Goal: Information Seeking & Learning: Learn about a topic

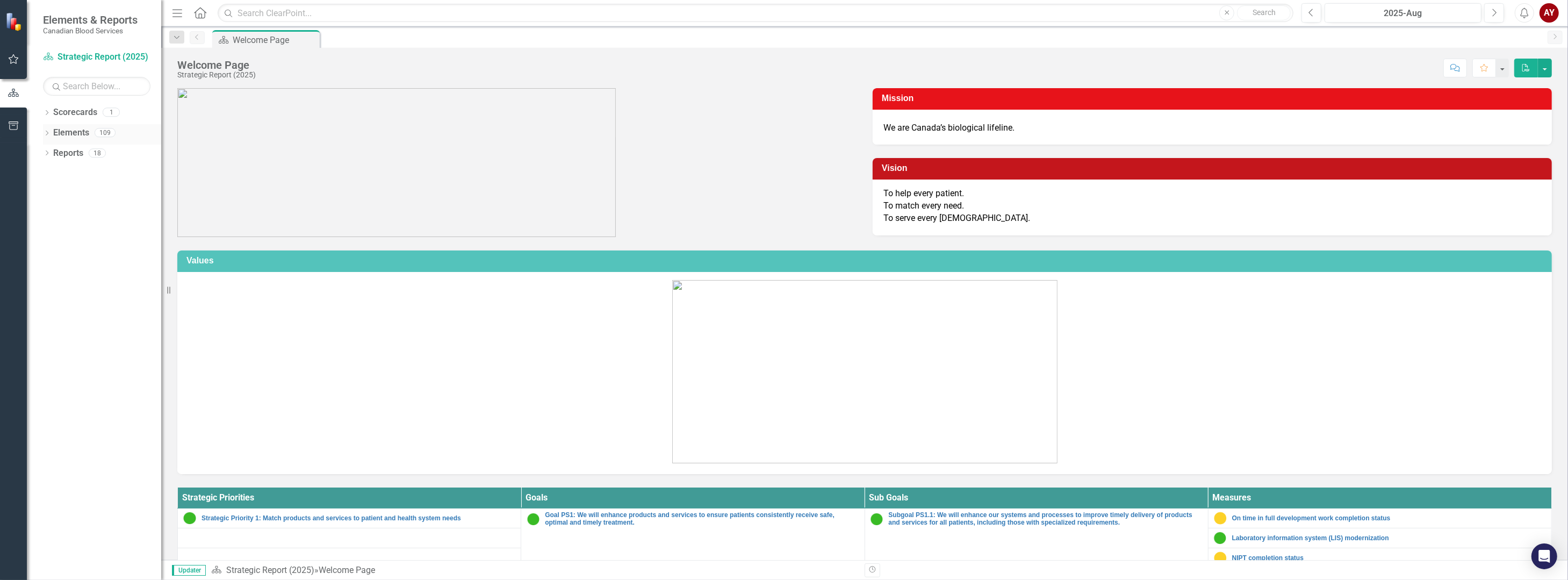
click at [47, 133] on icon at bounding box center [47, 133] width 2 height 5
click at [52, 152] on icon at bounding box center [52, 153] width 2 height 5
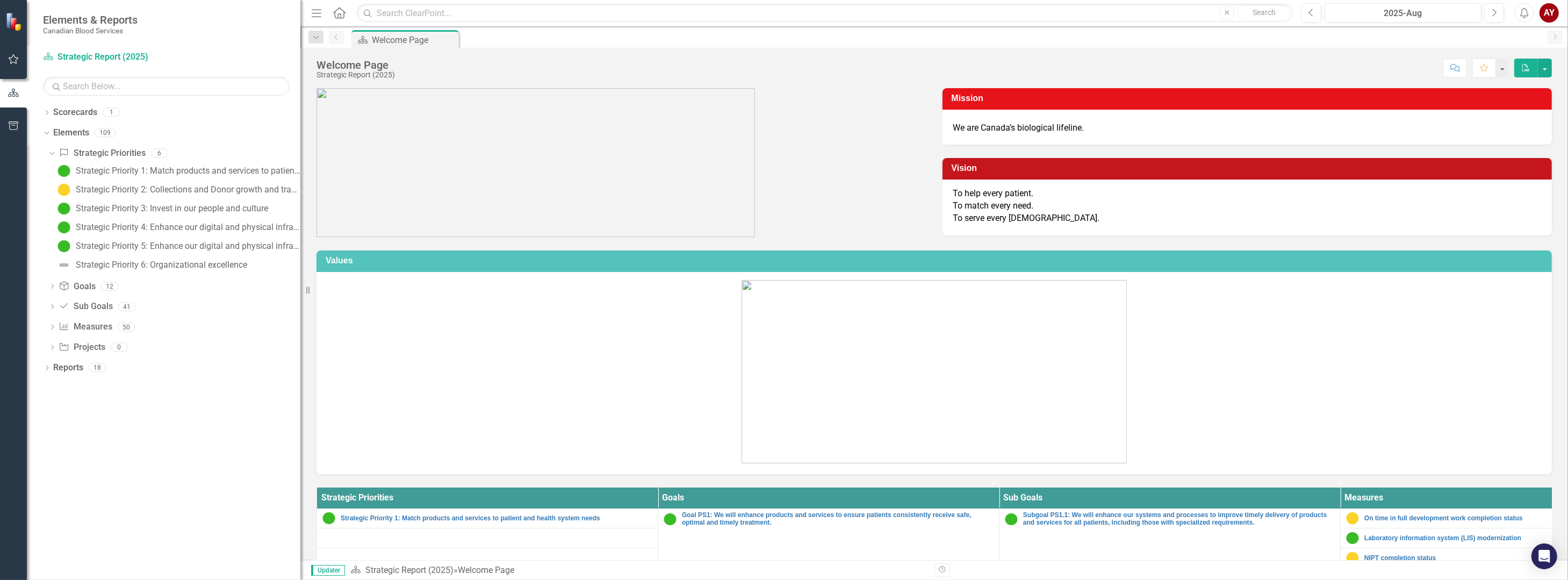
drag, startPoint x: 163, startPoint y: 271, endPoint x: 300, endPoint y: 273, distance: 137.0
click at [300, 273] on div "Resize" at bounding box center [304, 290] width 9 height 580
click at [106, 226] on div "Strategic Priority 4: Enhance our digital and physical infrastructure: Digital …" at bounding box center [187, 227] width 225 height 10
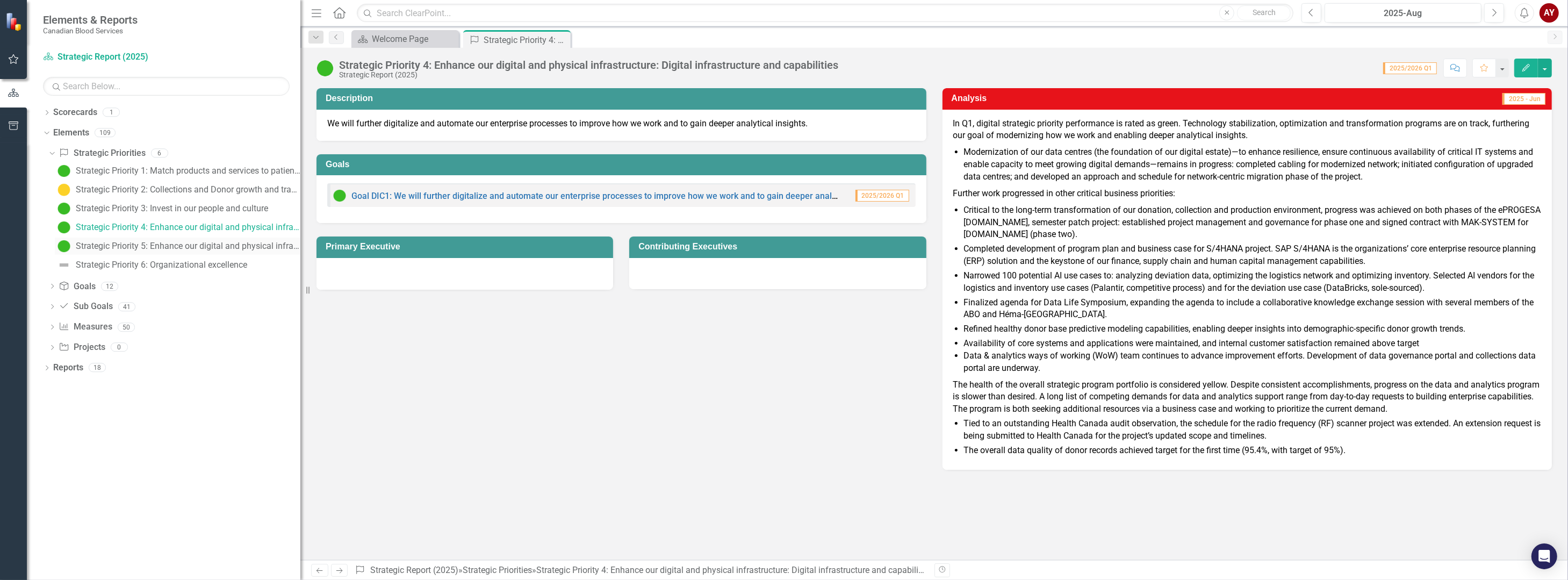
click at [175, 245] on div "Strategic Priority 5: Enhance our digital and physical infrastructure: Physical…" at bounding box center [187, 246] width 225 height 10
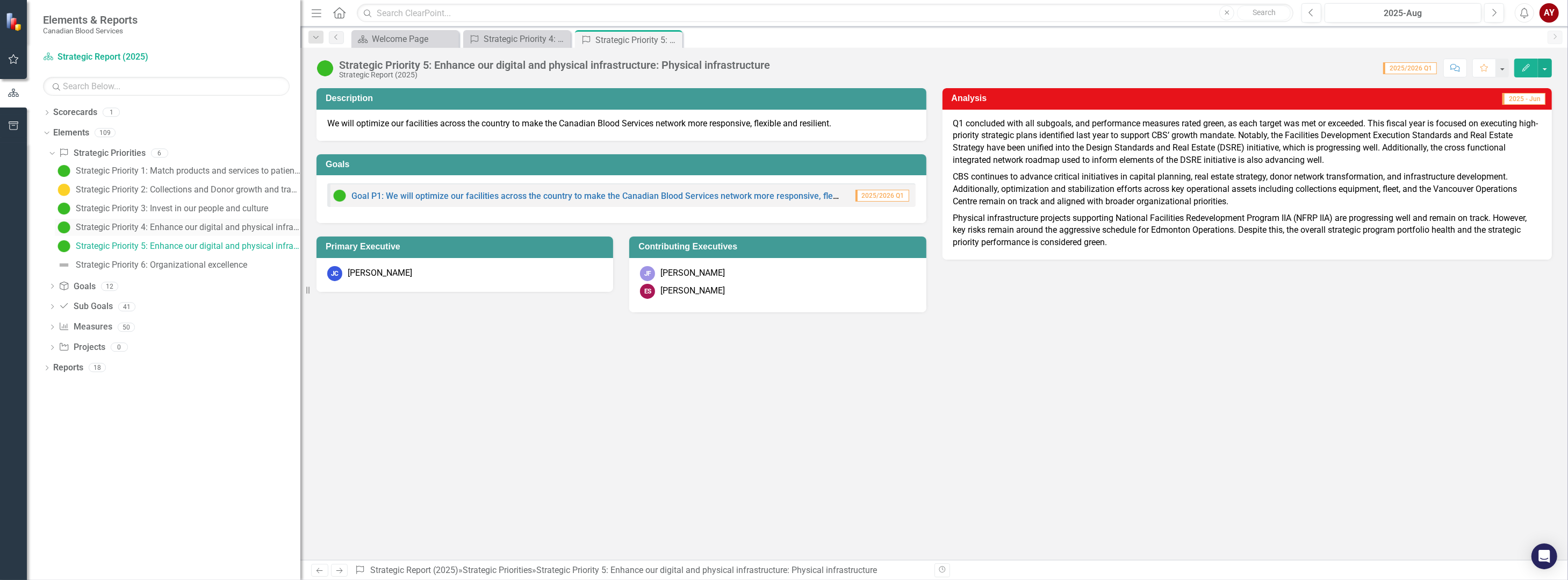
click at [181, 222] on div "Strategic Priority 4: Enhance our digital and physical infrastructure: Digital …" at bounding box center [187, 227] width 225 height 10
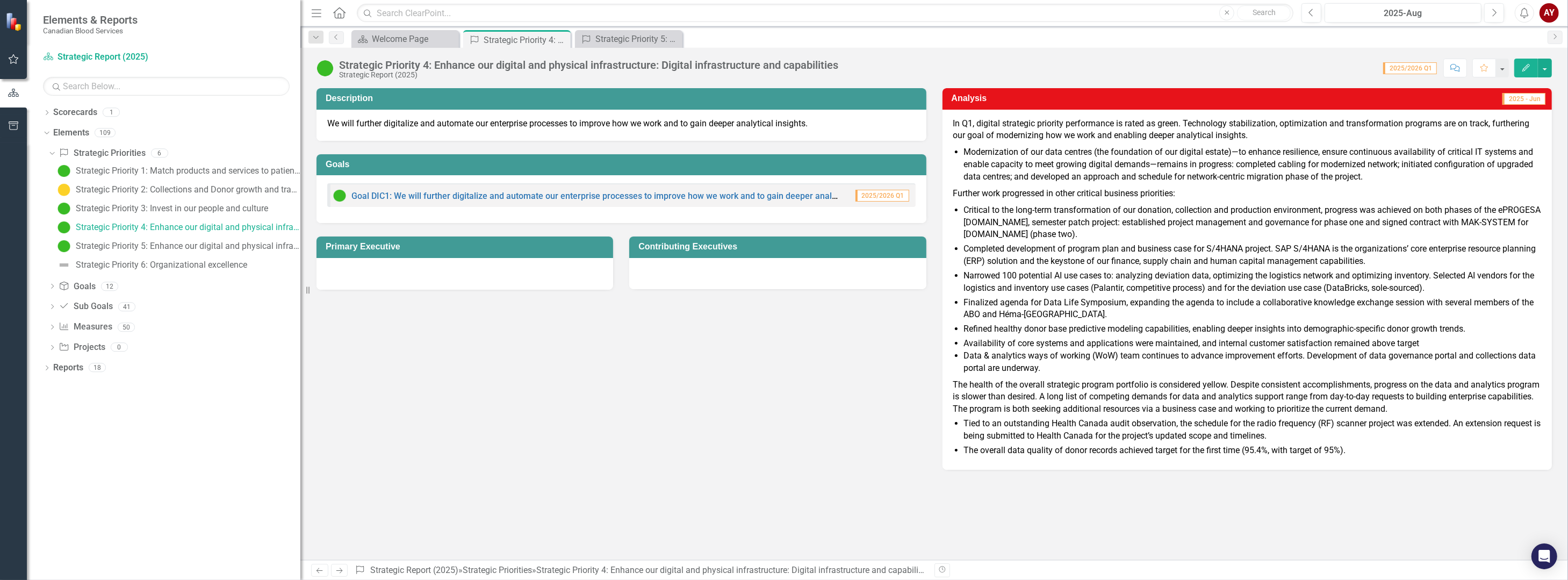
click at [519, 340] on div "Description We will further digitalize and automate our enterprise processes to…" at bounding box center [934, 272] width 1251 height 395
click at [52, 287] on icon at bounding box center [52, 286] width 2 height 5
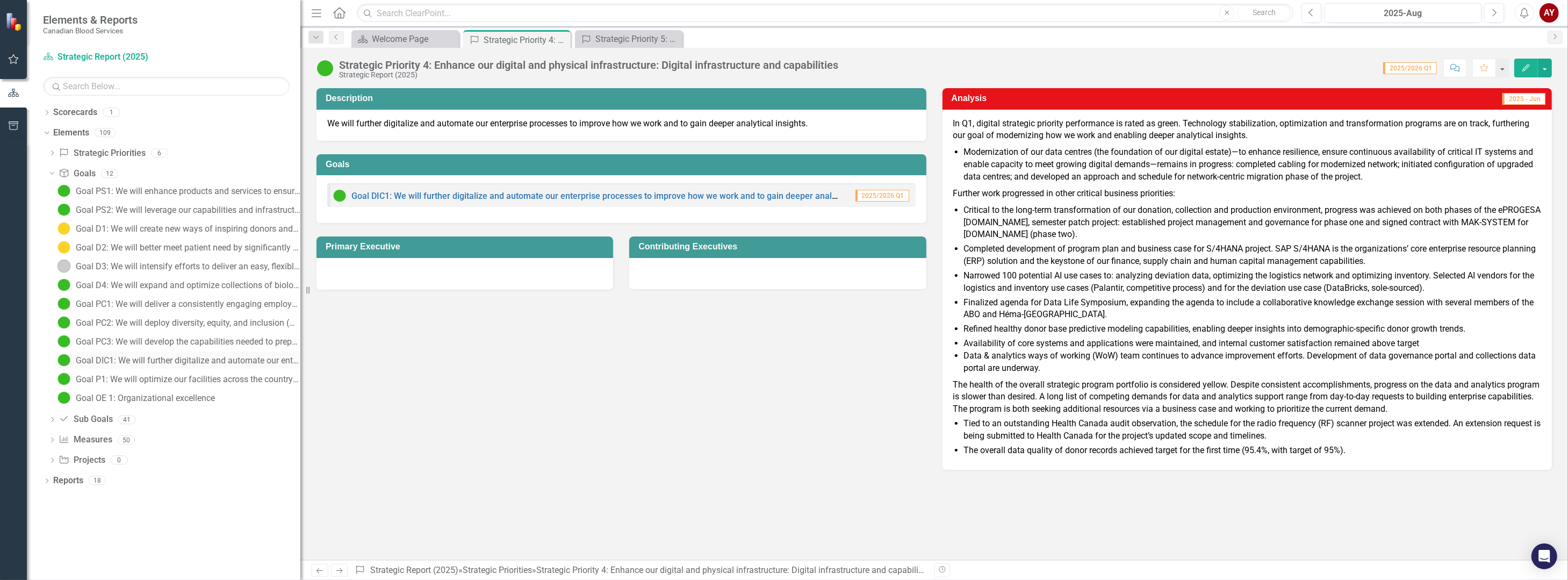
click at [184, 359] on div "Goal DIC1: We will further digitalize and automate our enterprise processes to …" at bounding box center [187, 360] width 225 height 10
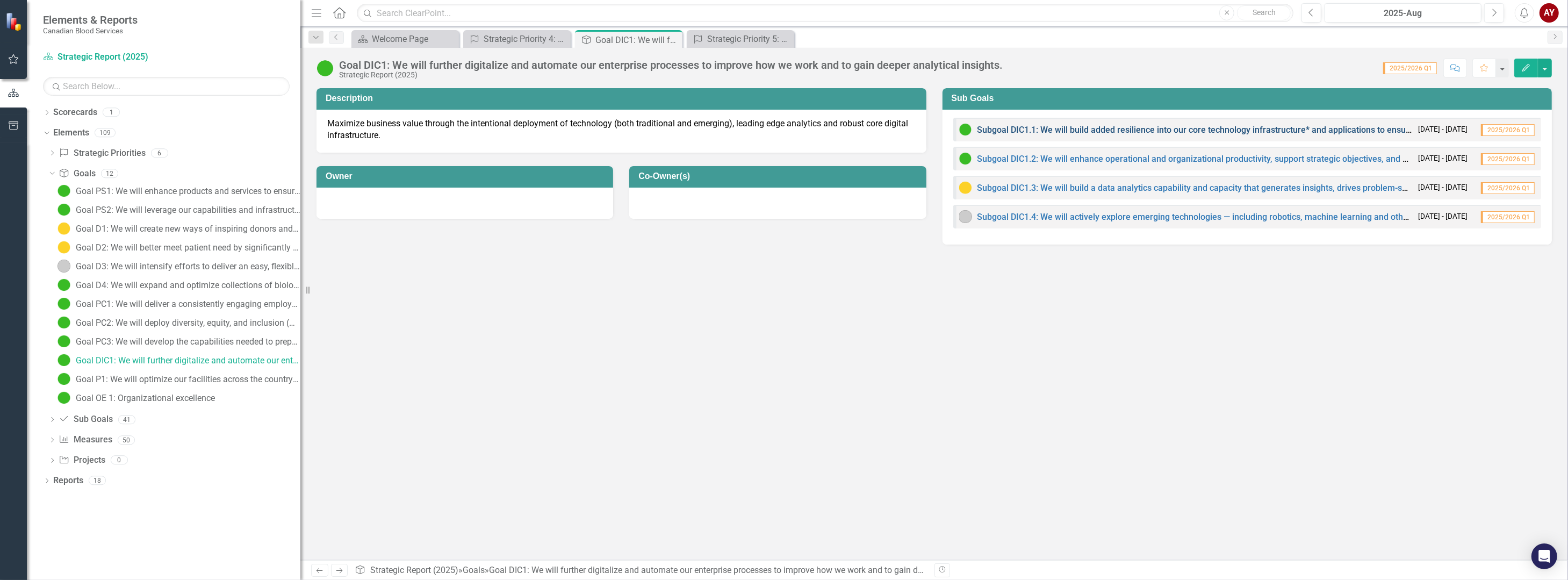
click at [1204, 128] on link "Subgoal DIC1.1: We will build added resilience into our core technology infrast…" at bounding box center [1339, 130] width 723 height 10
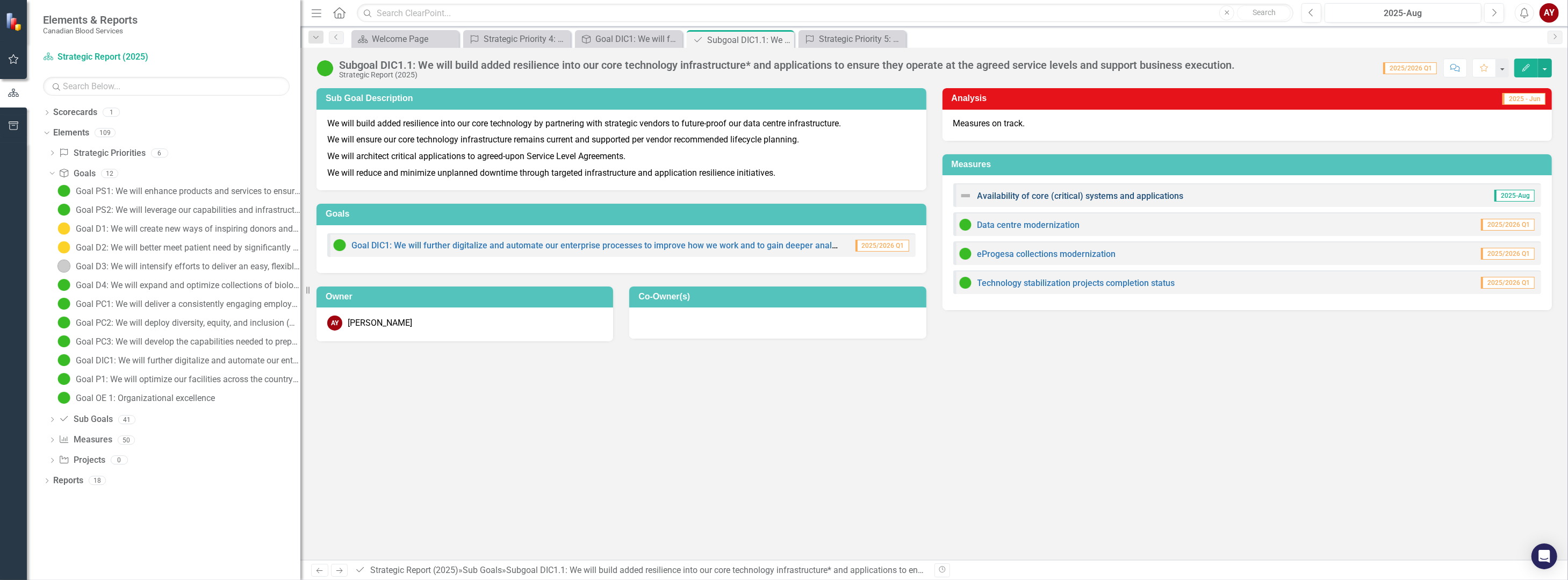
click at [1127, 194] on link "Availability of core (critical) systems and applications" at bounding box center [1080, 195] width 206 height 10
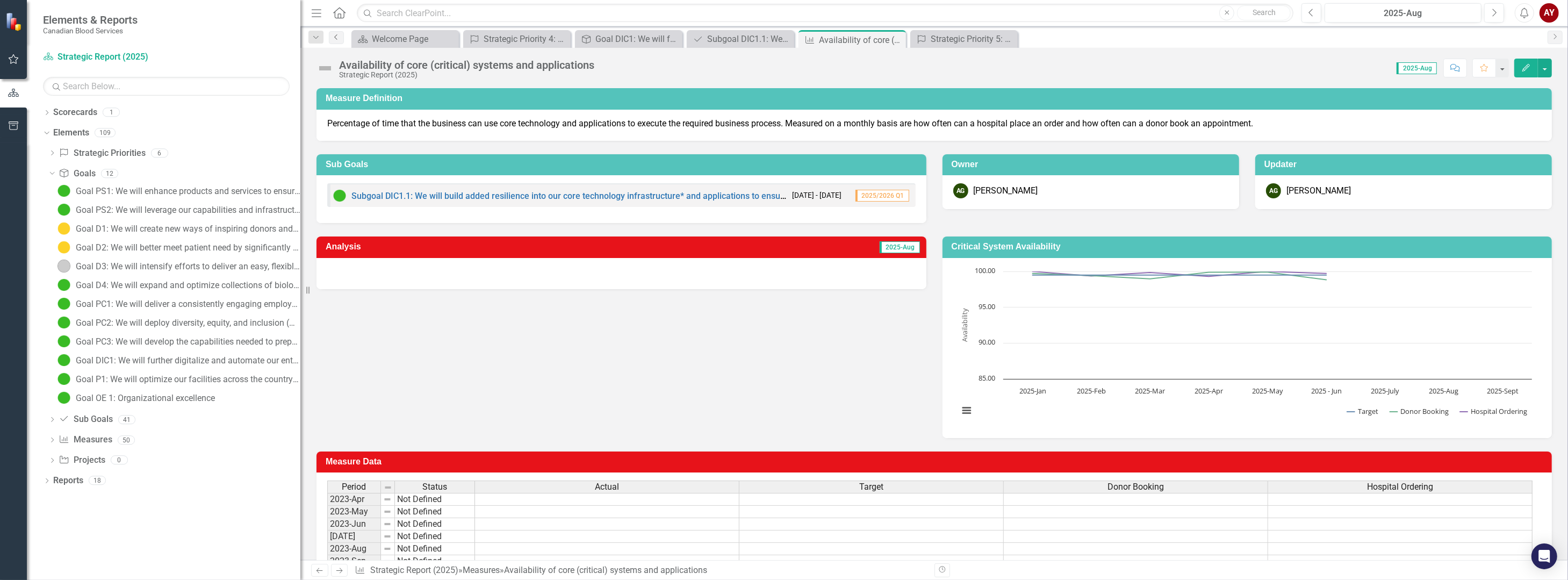
click at [337, 34] on icon "Previous" at bounding box center [337, 37] width 9 height 7
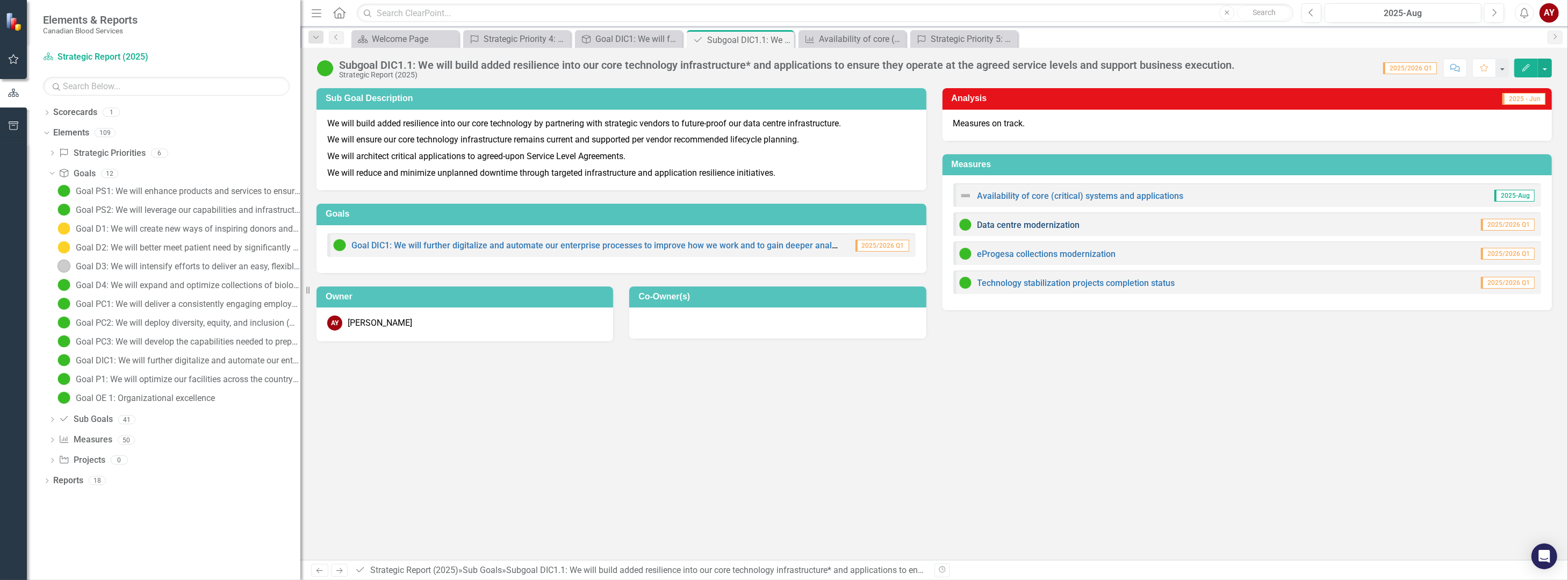
click at [1021, 222] on link "Data centre modernization" at bounding box center [1029, 225] width 103 height 10
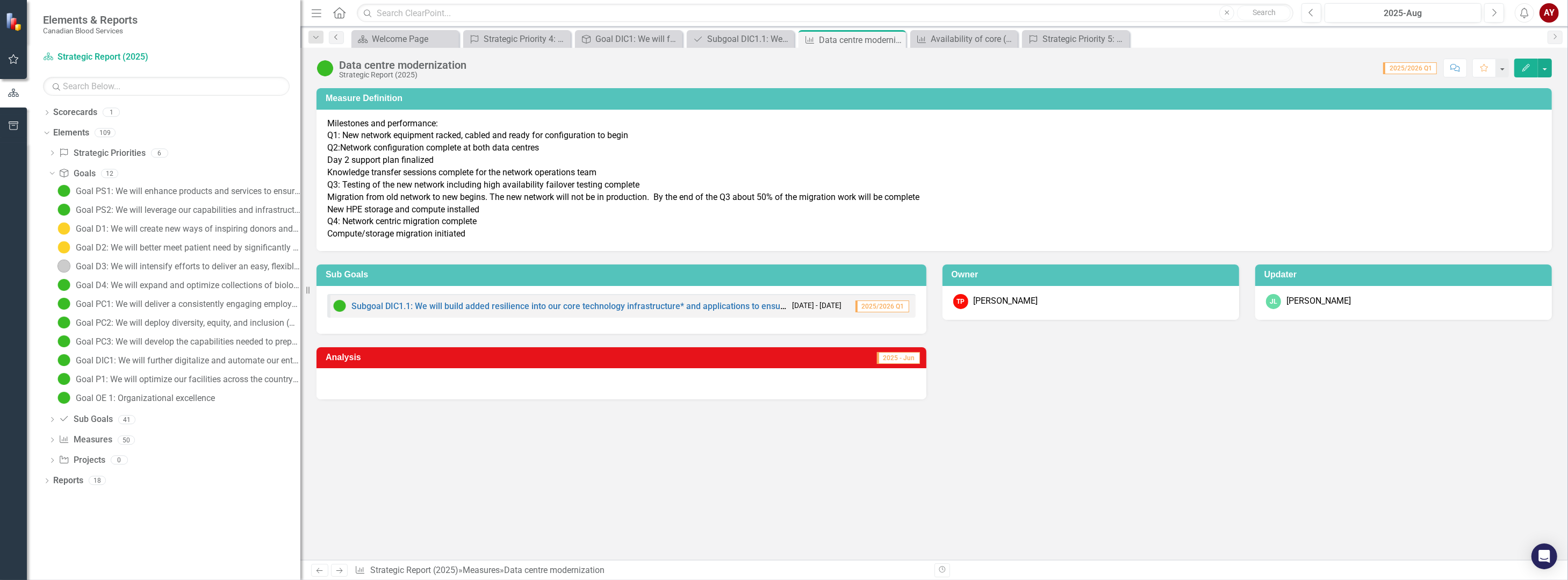
click at [334, 35] on icon "Previous" at bounding box center [337, 37] width 9 height 7
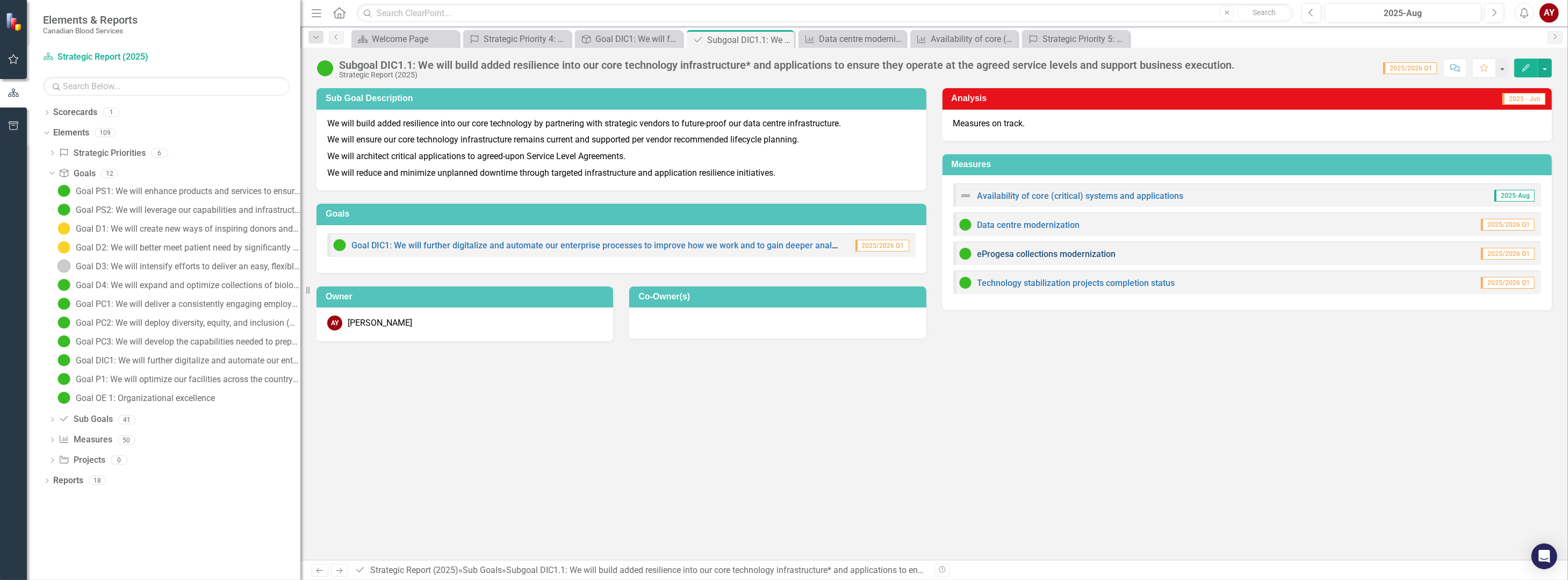
click at [1059, 252] on link "eProgesa collections modernization" at bounding box center [1047, 254] width 139 height 10
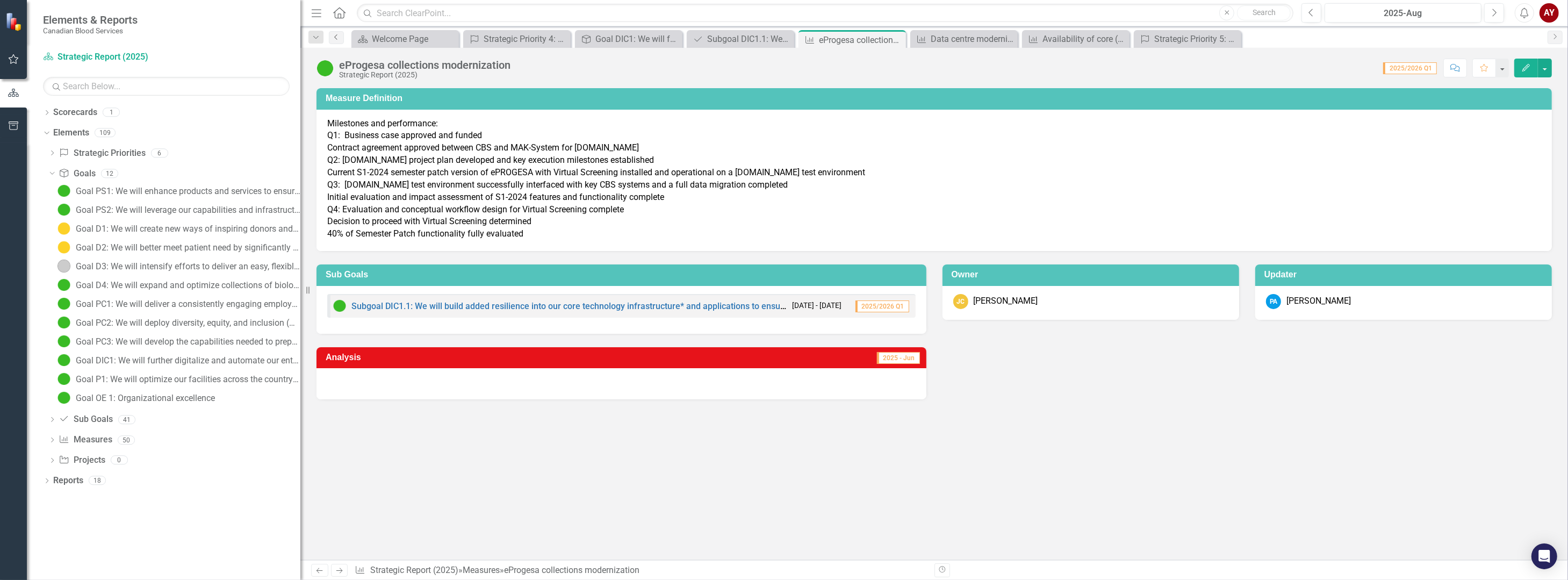
click at [337, 37] on icon "Previous" at bounding box center [337, 37] width 9 height 7
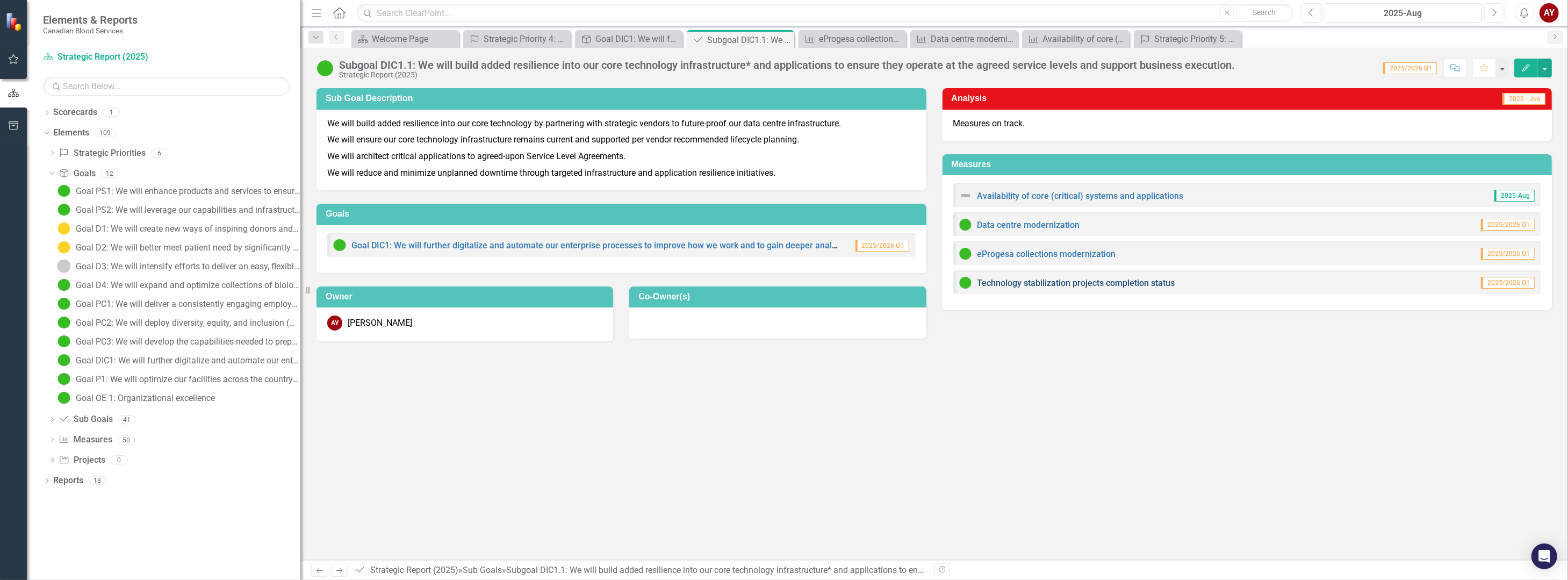
click at [1062, 282] on link "Technology stabilization projects completion status" at bounding box center [1076, 282] width 198 height 10
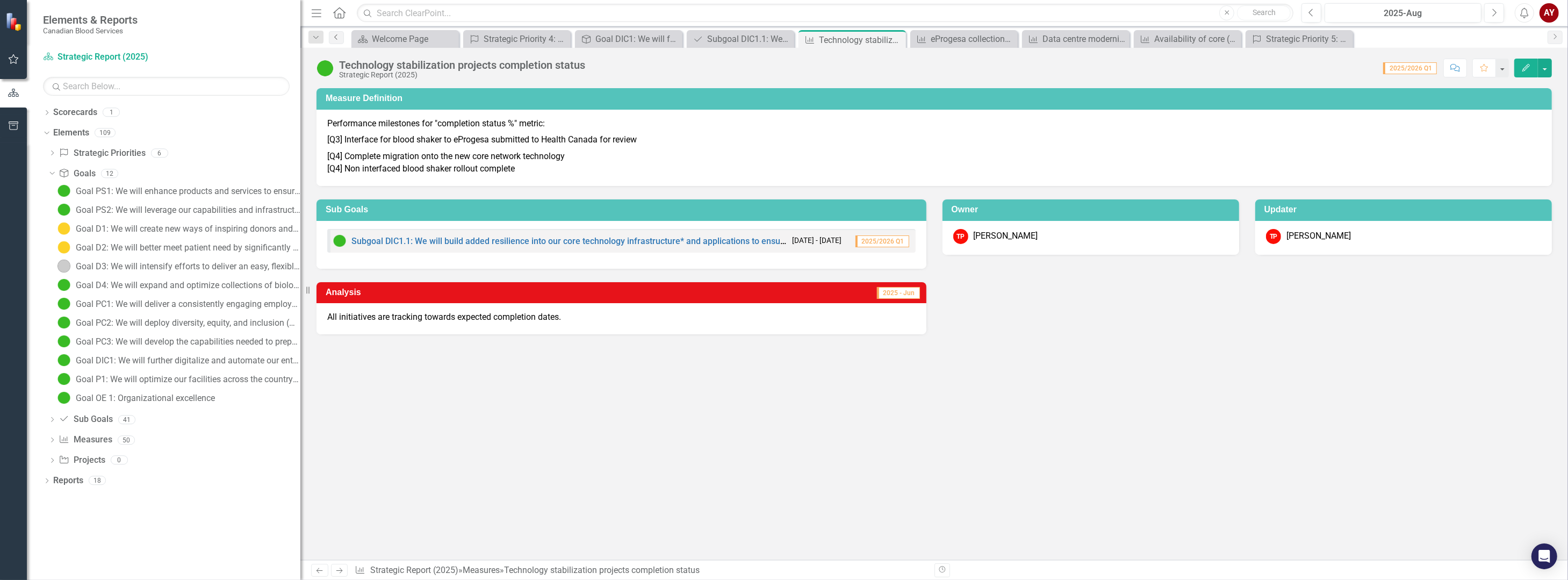
click at [337, 36] on icon "Previous" at bounding box center [337, 37] width 9 height 7
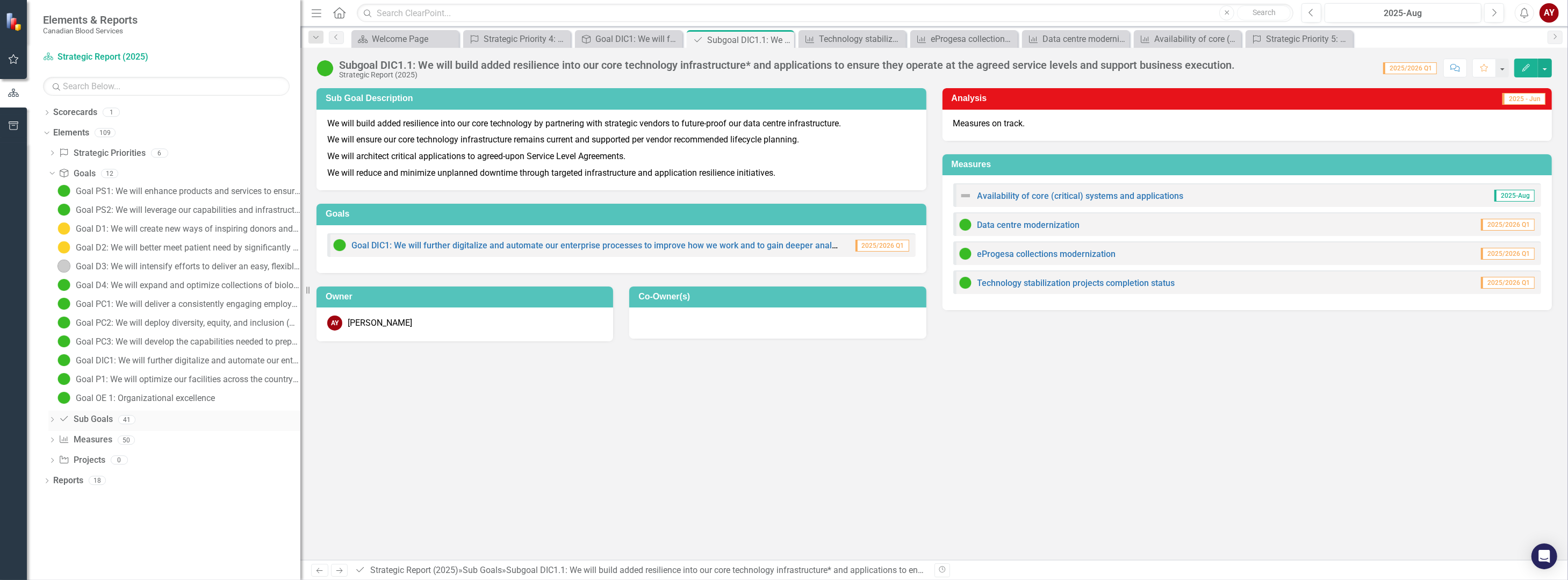
click at [52, 421] on icon "Dropdown" at bounding box center [52, 421] width 7 height 6
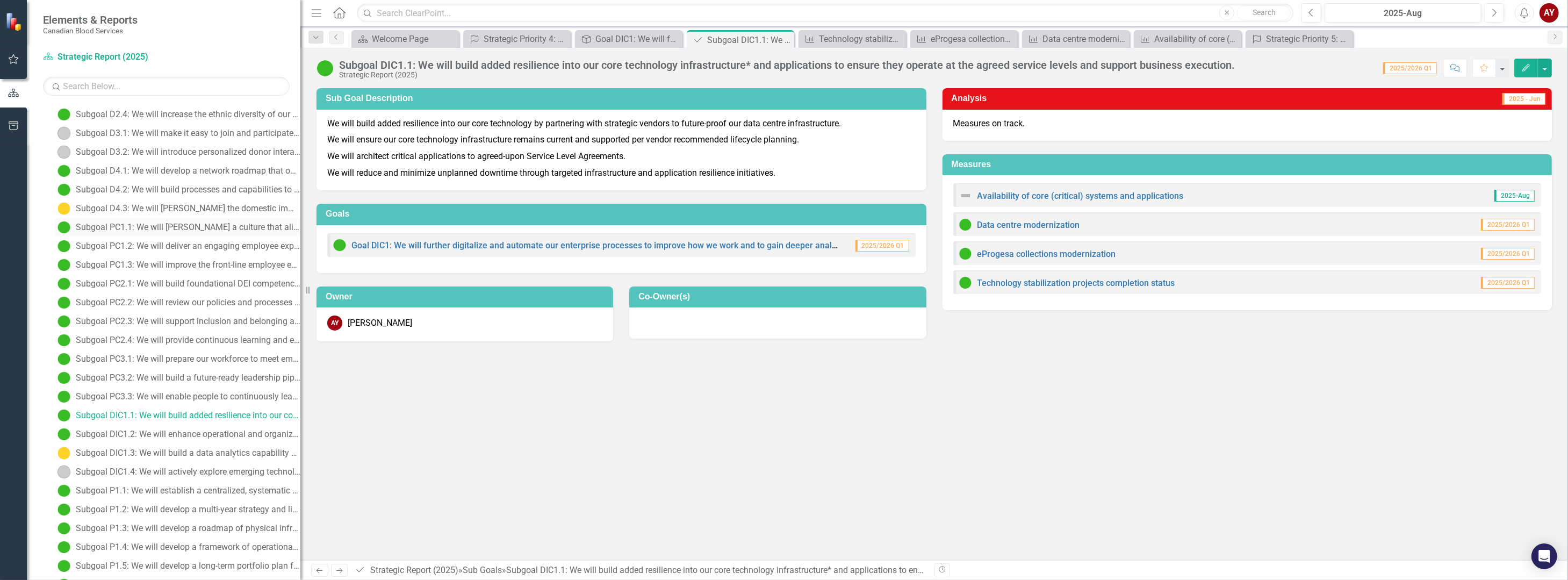
scroll to position [376, 0]
click at [235, 380] on div "Subgoal DIC1.2: We will enhance operational and organizational productivity, su…" at bounding box center [187, 380] width 225 height 10
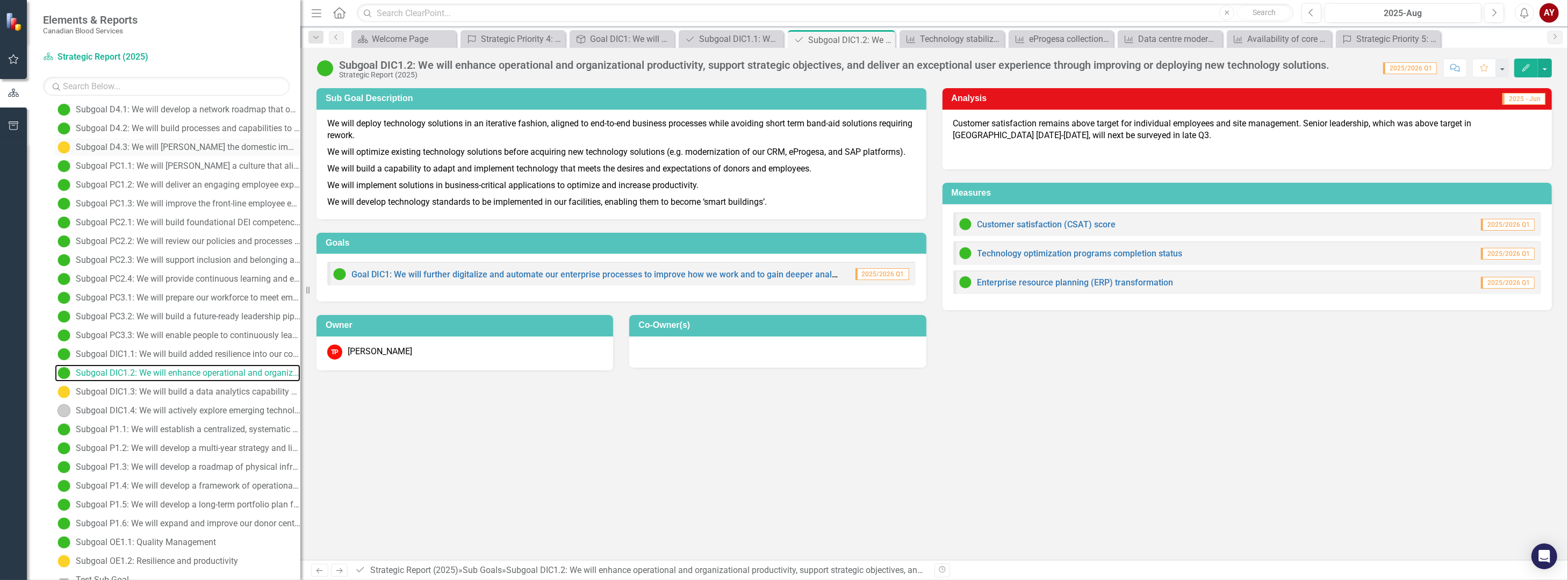
scroll to position [400, 0]
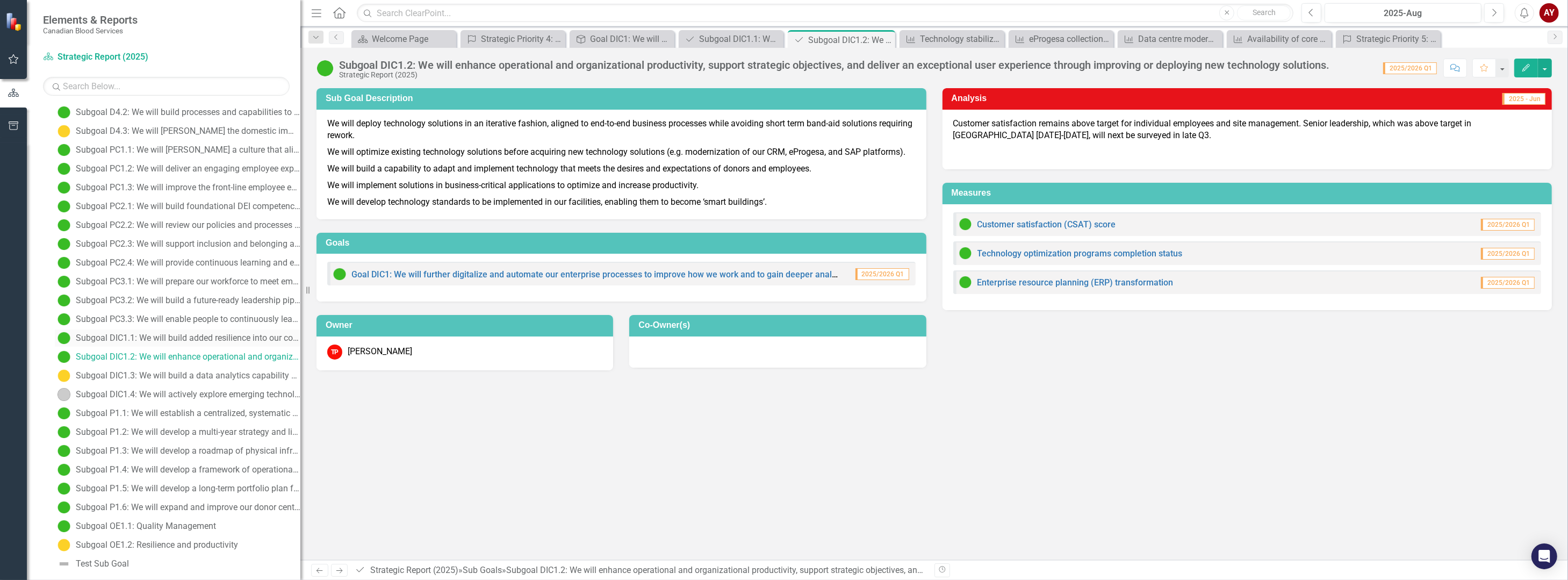
click at [187, 336] on div "Subgoal DIC1.1: We will build added resilience into our core technology infrast…" at bounding box center [187, 338] width 225 height 10
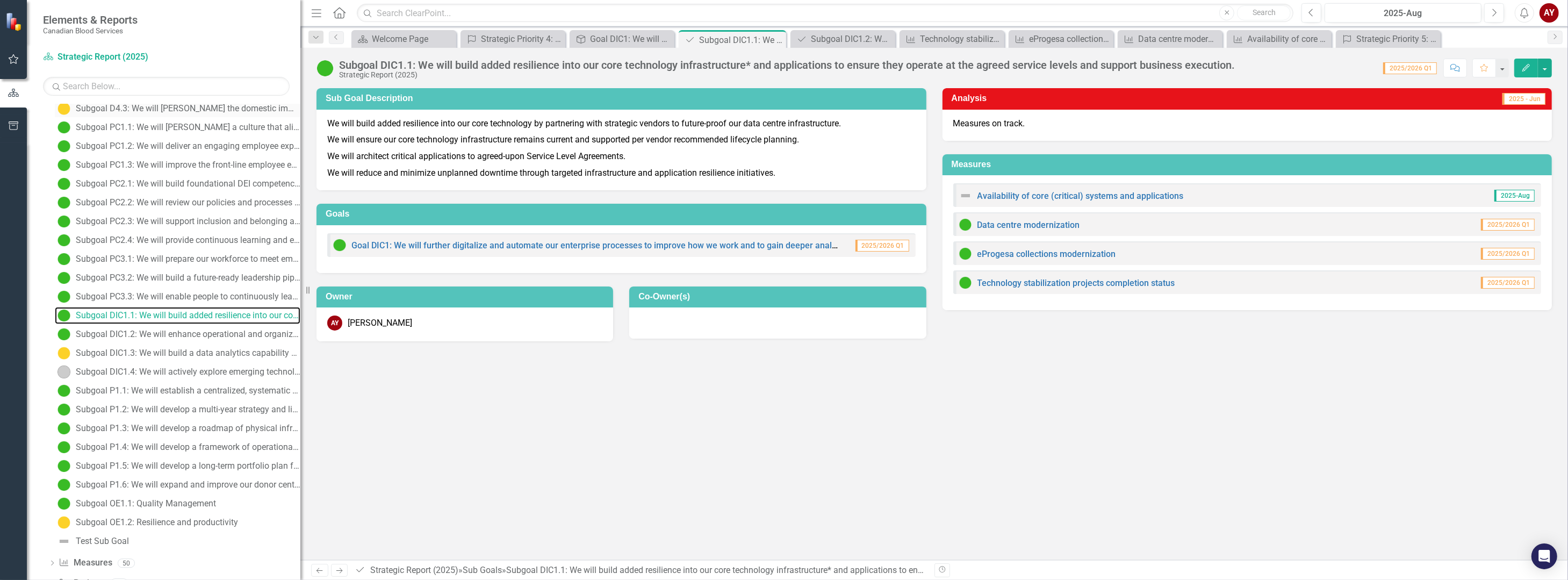
scroll to position [456, 0]
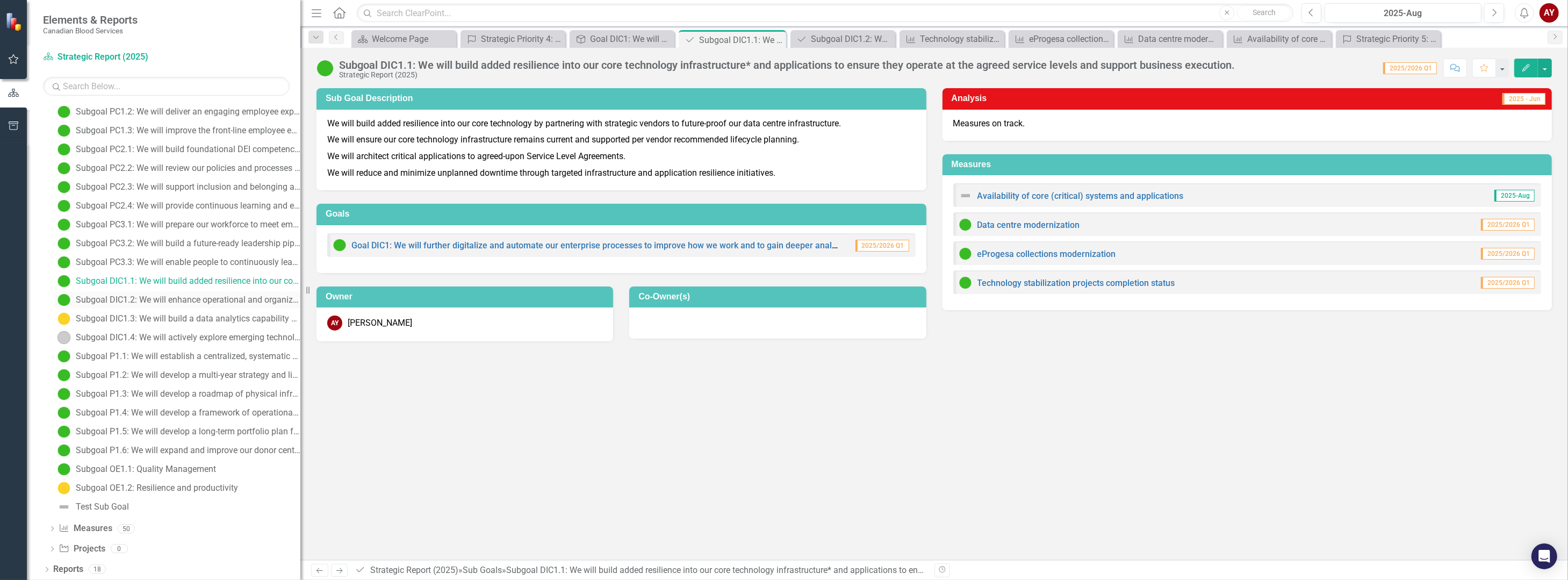
click at [208, 299] on div "Subgoal DIC1.2: We will enhance operational and organizational productivity, su…" at bounding box center [187, 300] width 225 height 10
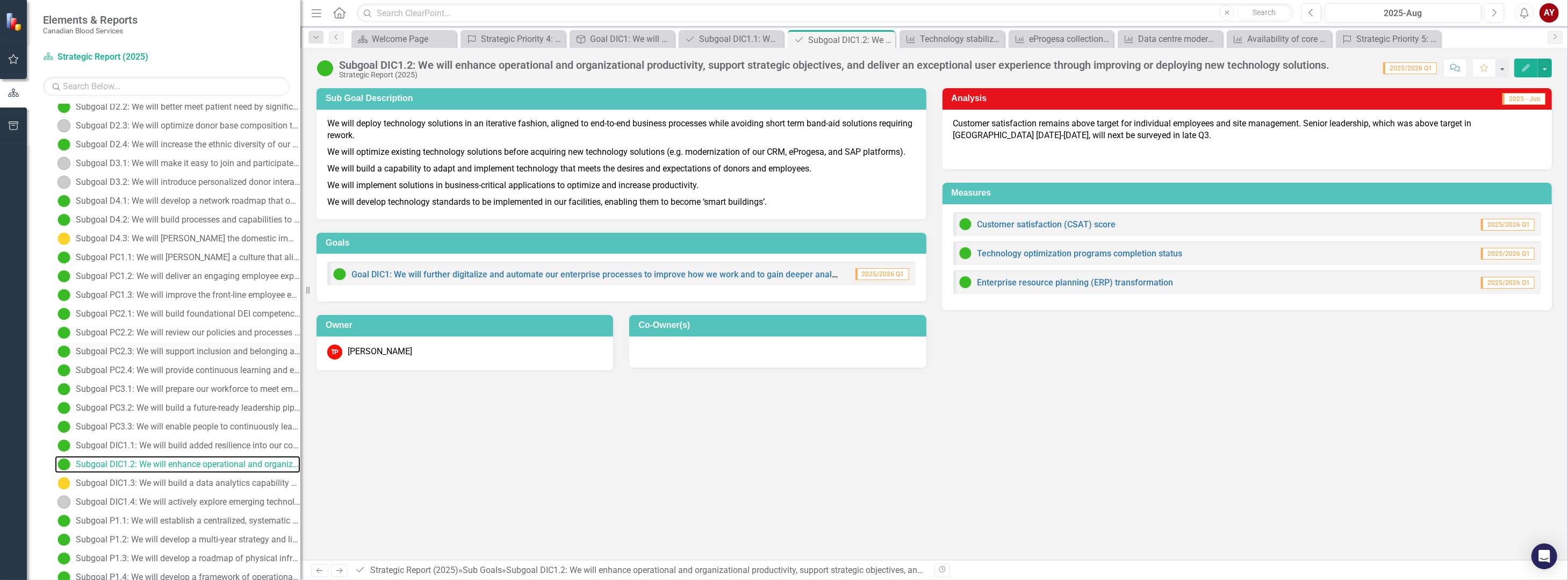
scroll to position [346, 0]
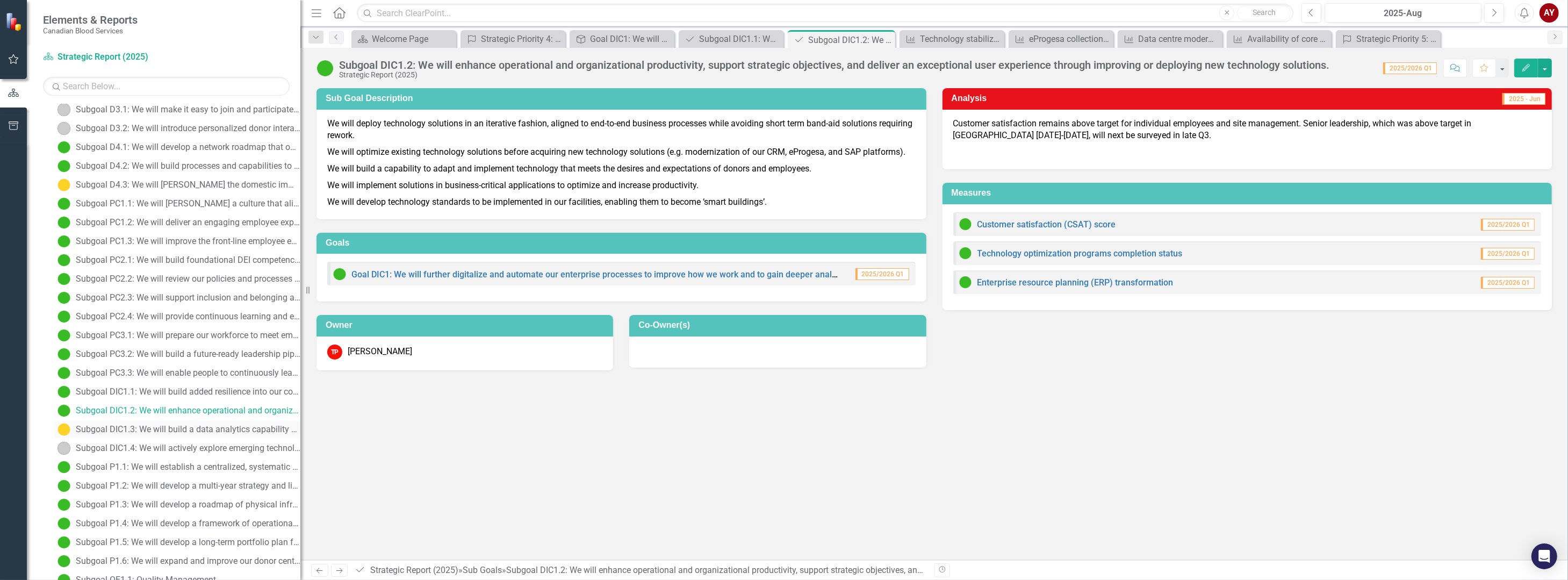
click at [188, 426] on div "Subgoal DIC1.3: We will build a data analytics capability and capacity that gen…" at bounding box center [187, 429] width 225 height 10
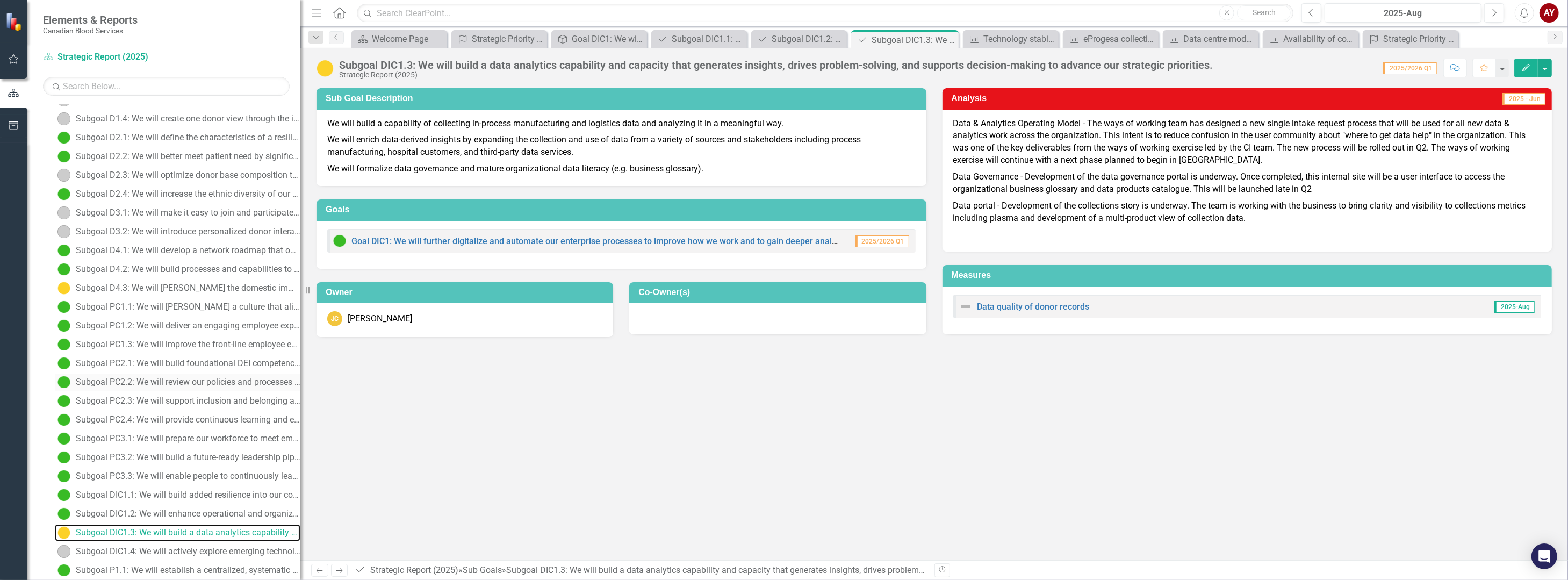
scroll to position [257, 0]
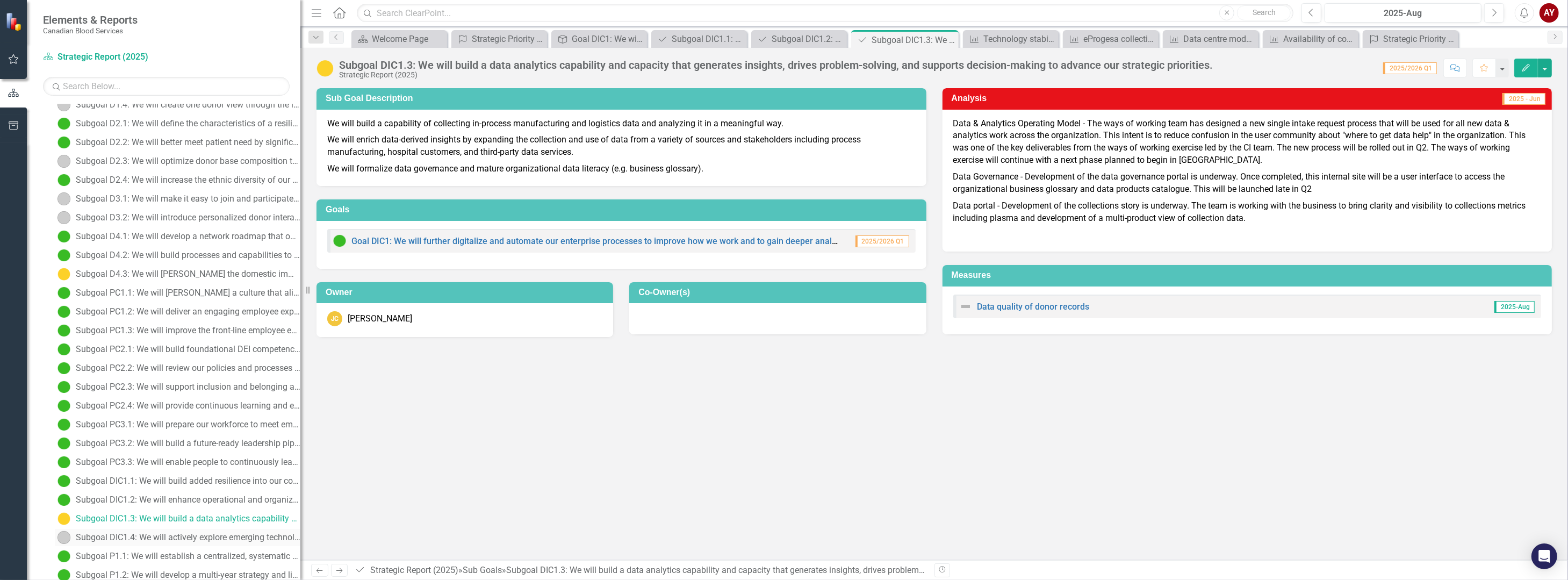
click at [202, 538] on div "Subgoal DIC1.4: We will actively explore emerging technologies — including robo…" at bounding box center [187, 537] width 225 height 10
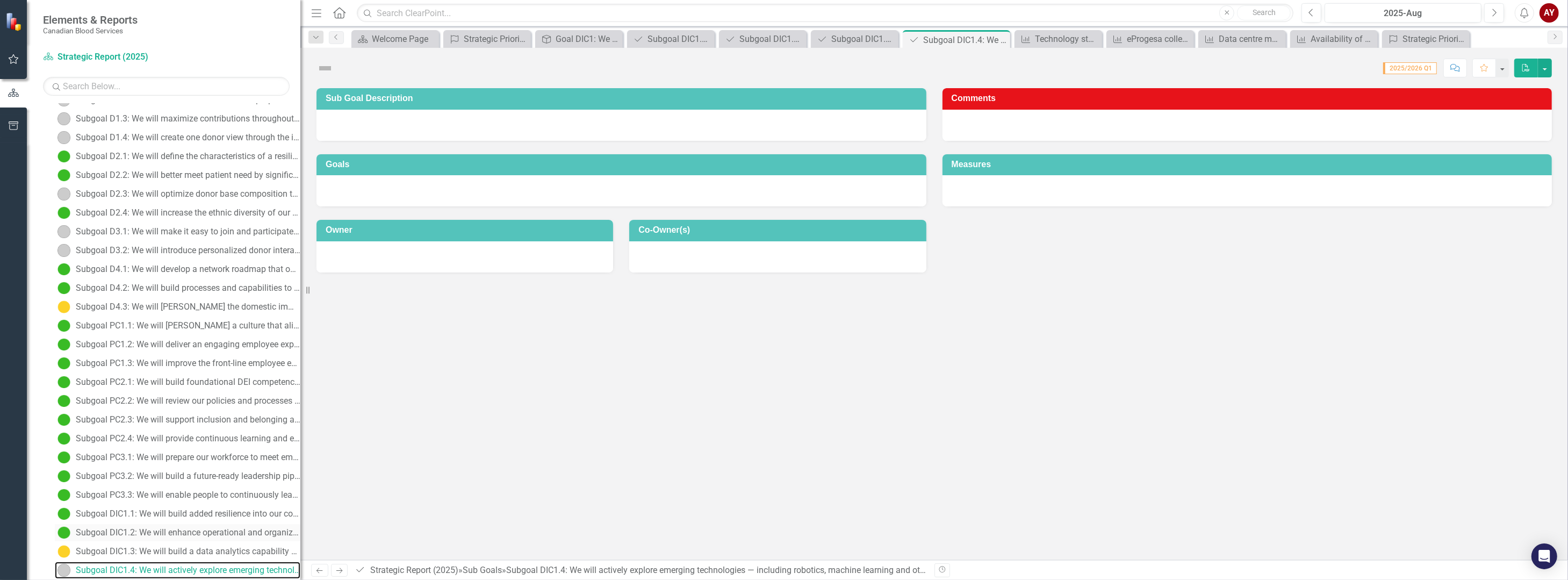
scroll to position [222, 0]
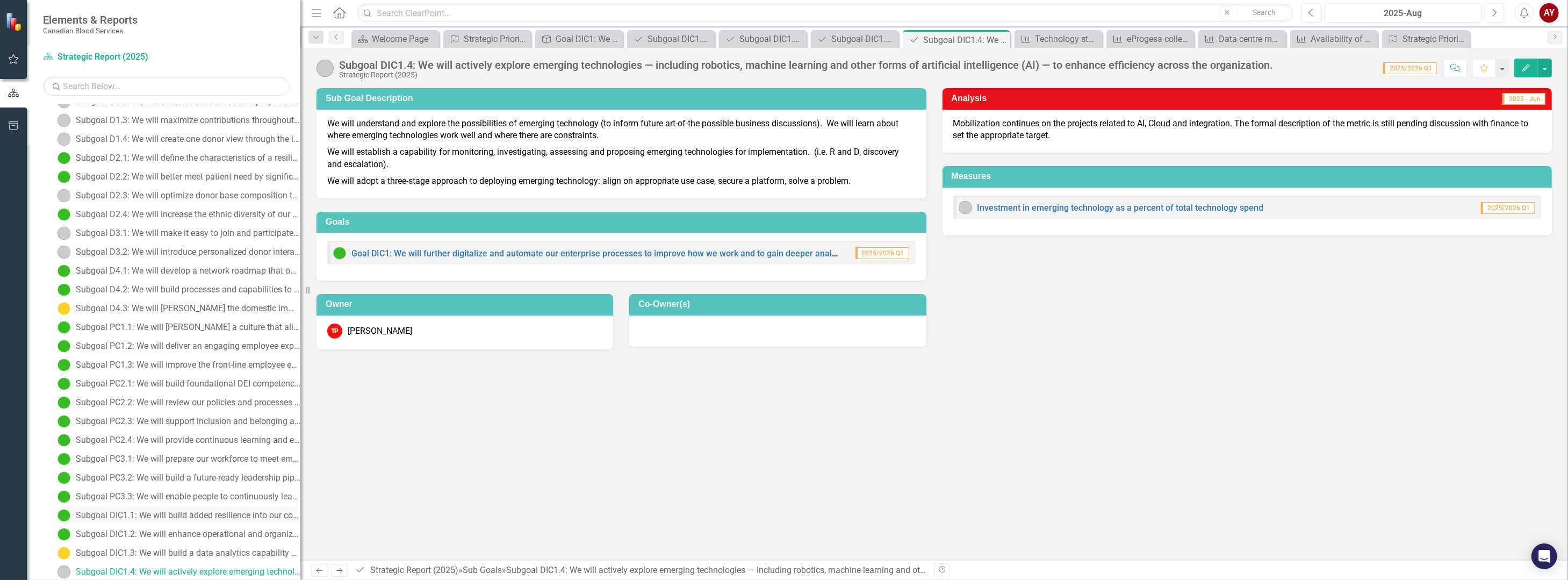
click at [147, 512] on div "Subgoal DIC1.1: We will build added resilience into our core technology infrast…" at bounding box center [187, 515] width 225 height 10
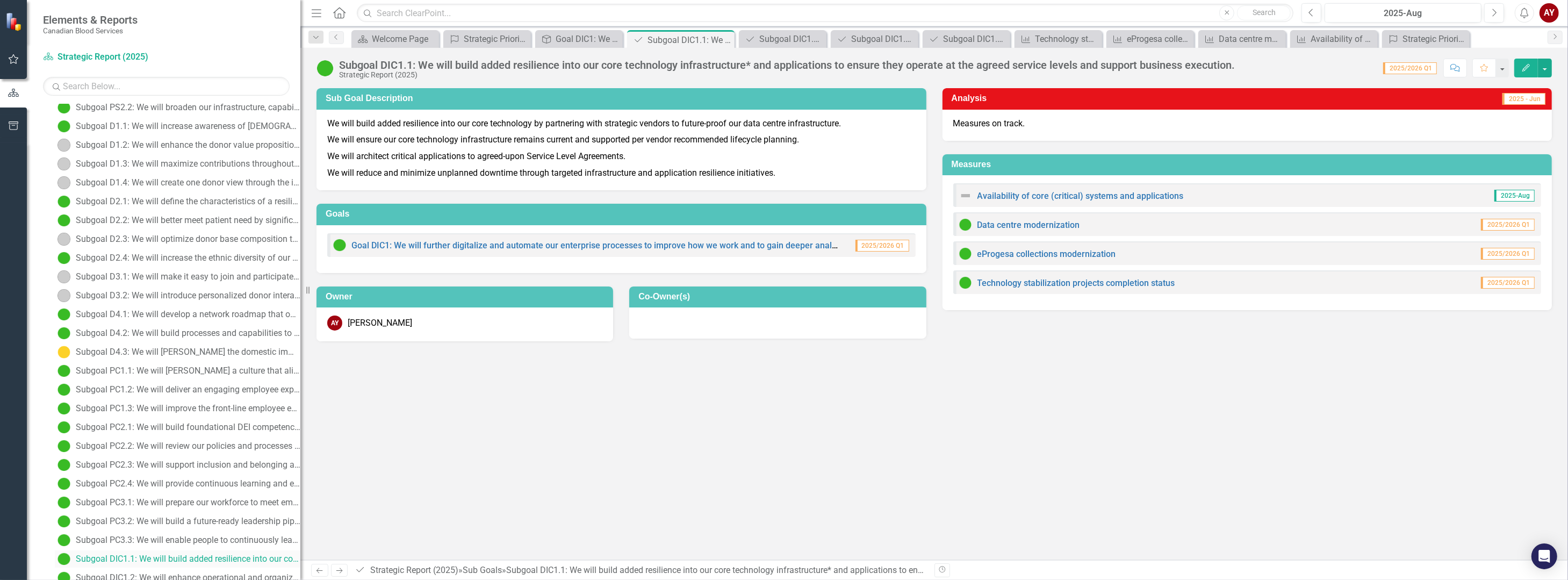
scroll to position [166, 0]
click at [377, 317] on div "[PERSON_NAME]" at bounding box center [380, 323] width 65 height 12
click at [332, 321] on div "AY" at bounding box center [335, 323] width 15 height 15
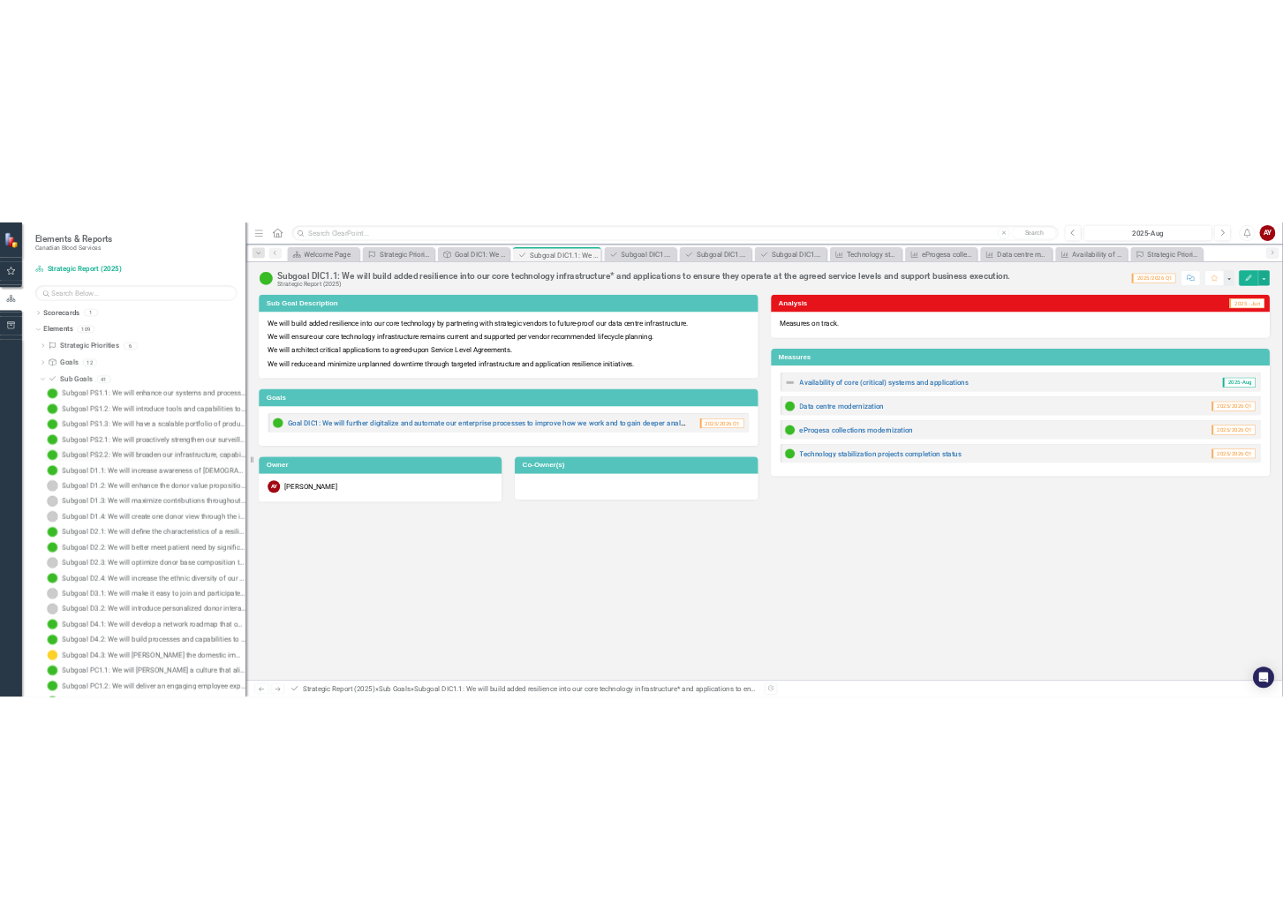
scroll to position [0, 0]
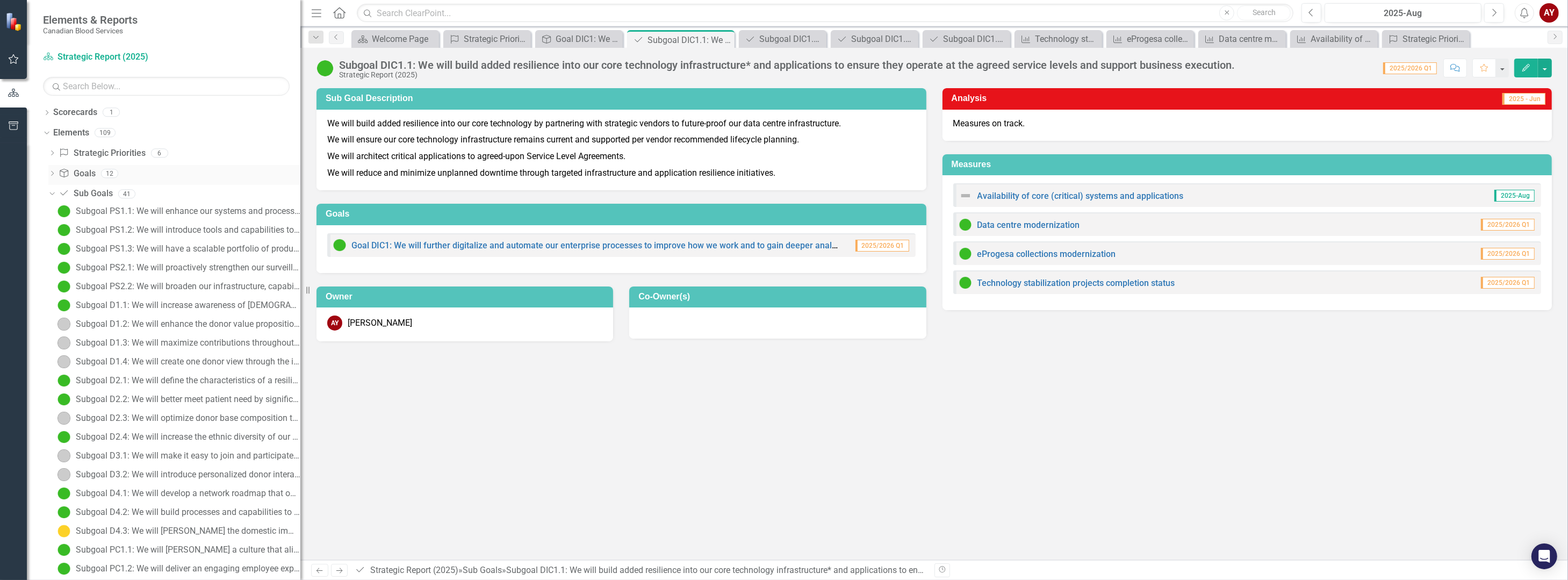
click at [54, 172] on icon "Dropdown" at bounding box center [52, 175] width 7 height 6
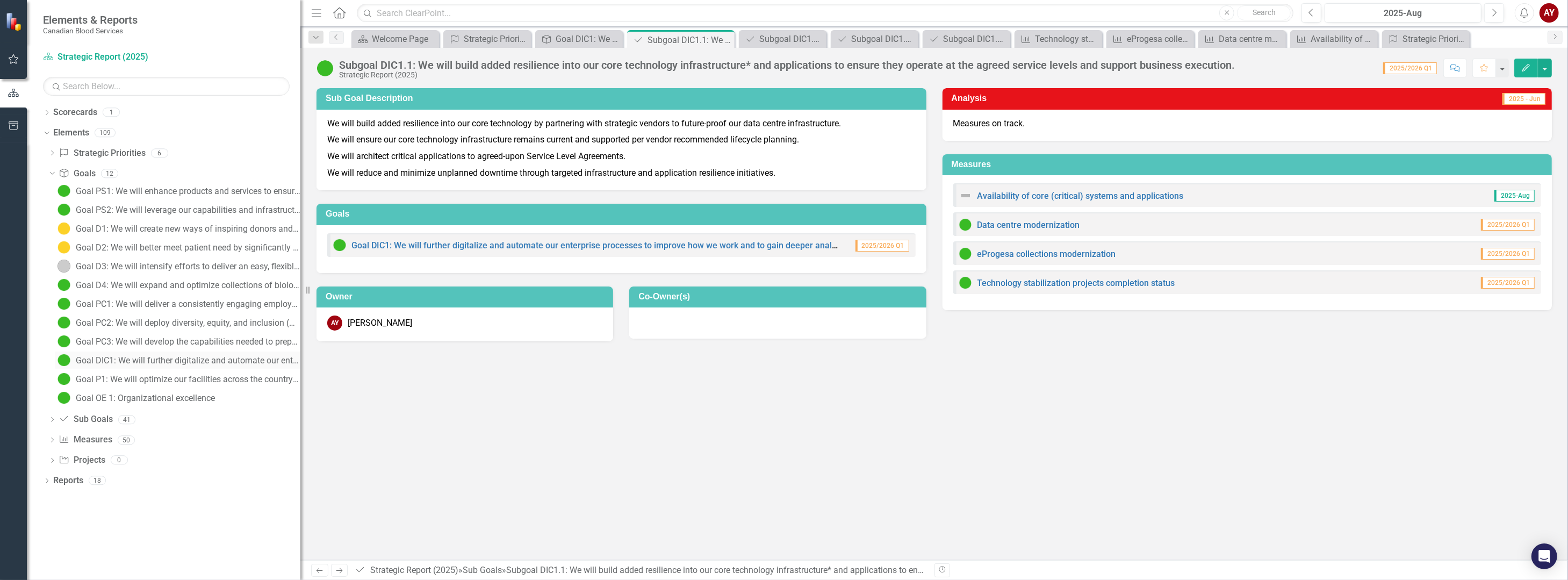
click at [191, 355] on div "Goal DIC1: We will further digitalize and automate our enterprise processes to …" at bounding box center [187, 360] width 225 height 10
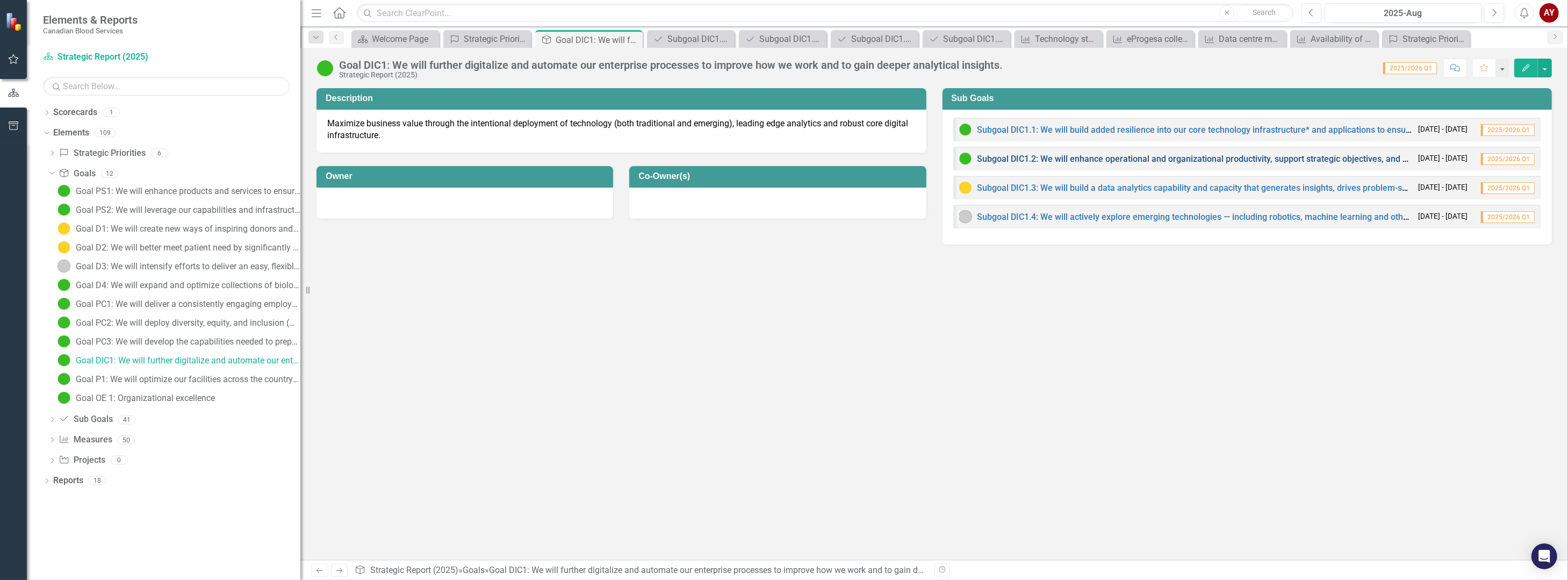
click at [1108, 155] on link "Subgoal DIC1.2: We will enhance operational and organizational productivity, su…" at bounding box center [1377, 158] width 800 height 10
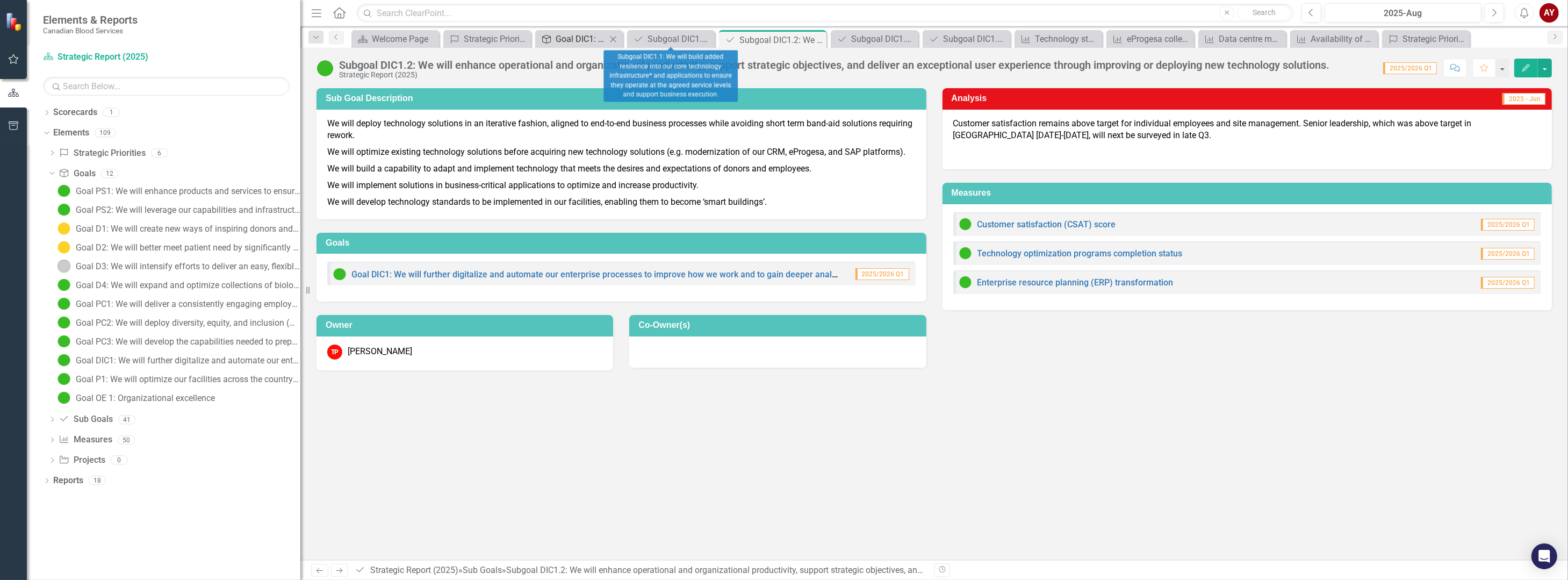
click at [593, 34] on div "Goal DIC1: We will further digitalize and automate our enterprise processes to …" at bounding box center [581, 39] width 51 height 13
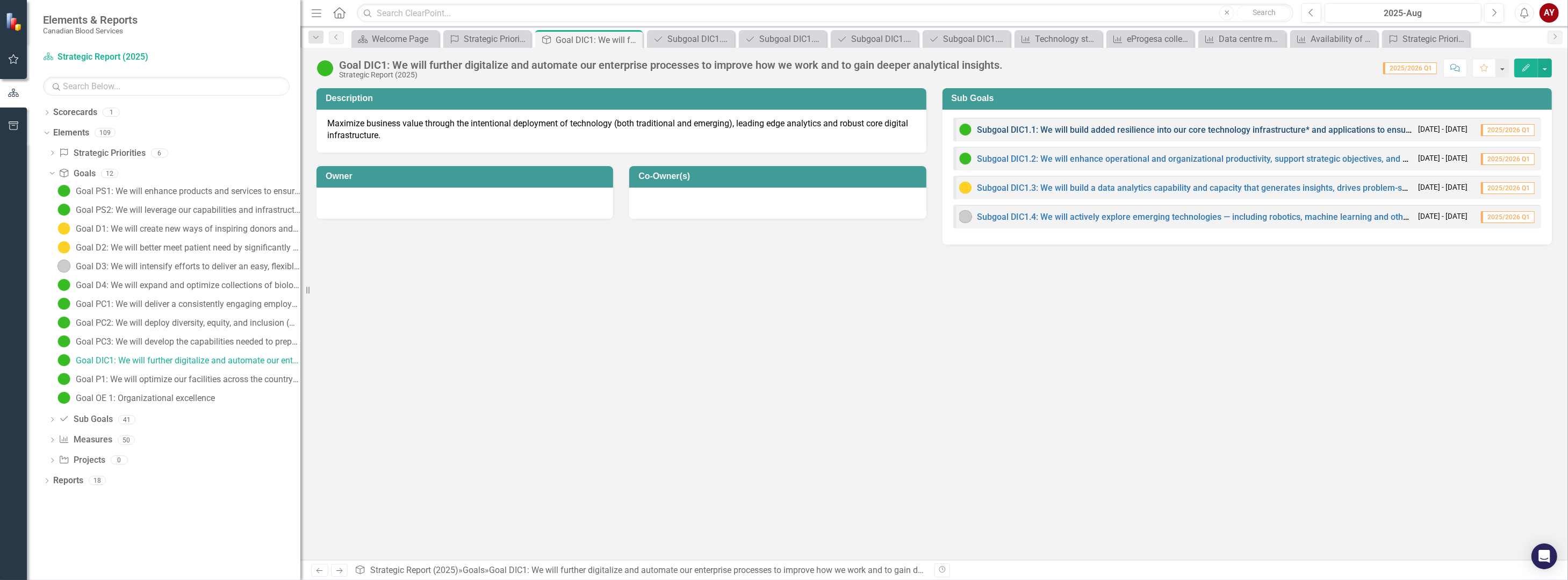
click at [1083, 131] on link "Subgoal DIC1.1: We will build added resilience into our core technology infrast…" at bounding box center [1339, 130] width 723 height 10
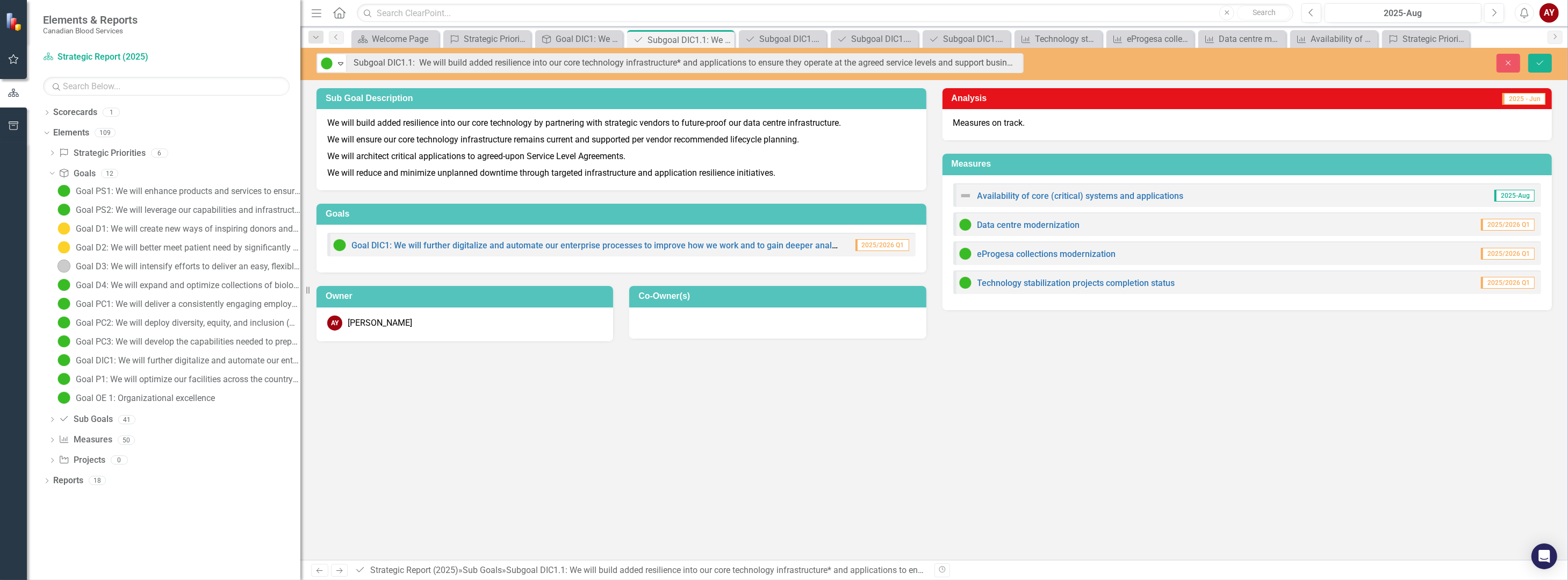
drag, startPoint x: 340, startPoint y: 63, endPoint x: 1033, endPoint y: 69, distance: 693.0
click at [1199, 442] on div "Sub Goal Description We will build added resilience into our core technology by…" at bounding box center [934, 324] width 1268 height 472
click at [933, 366] on div "Sub Goal Description We will build added resilience into our core technology by…" at bounding box center [934, 324] width 1268 height 472
click at [578, 378] on div "Sub Goal Description We will build added resilience into our core technology by…" at bounding box center [934, 324] width 1268 height 472
click at [959, 447] on div "Sub Goal Description We will build added resilience into our core technology by…" at bounding box center [934, 324] width 1268 height 472
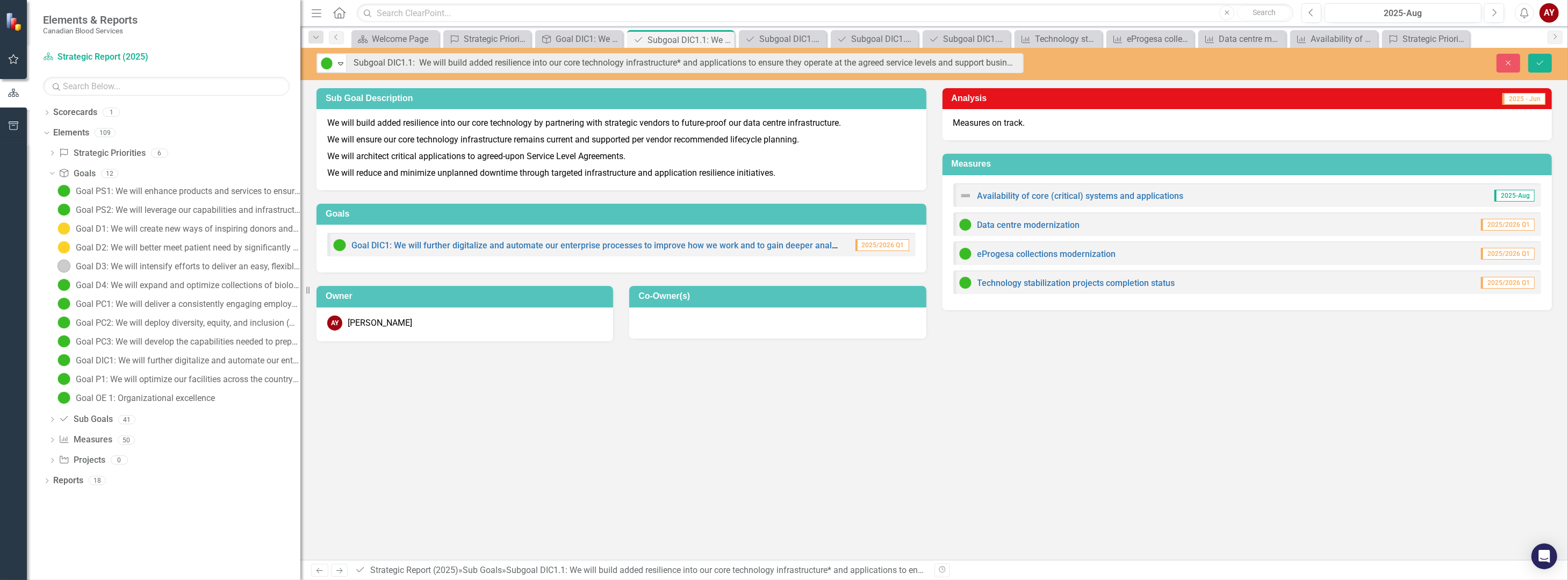
click at [802, 122] on p "We will build added resilience into our core technology by partnering with stra…" at bounding box center [621, 124] width 589 height 15
click at [750, 131] on p "We will build added resilience into our core technology by partnering with stra…" at bounding box center [621, 124] width 589 height 15
click at [1240, 56] on div "Close Save" at bounding box center [1303, 63] width 512 height 19
click at [575, 29] on div "Dropdown Search Scorecard Welcome Page Close Strategic Priorities Strategic Pri…" at bounding box center [934, 37] width 1268 height 21
click at [579, 35] on div "Goal DIC1: We will further digitalize and automate our enterprise processes to …" at bounding box center [581, 39] width 51 height 13
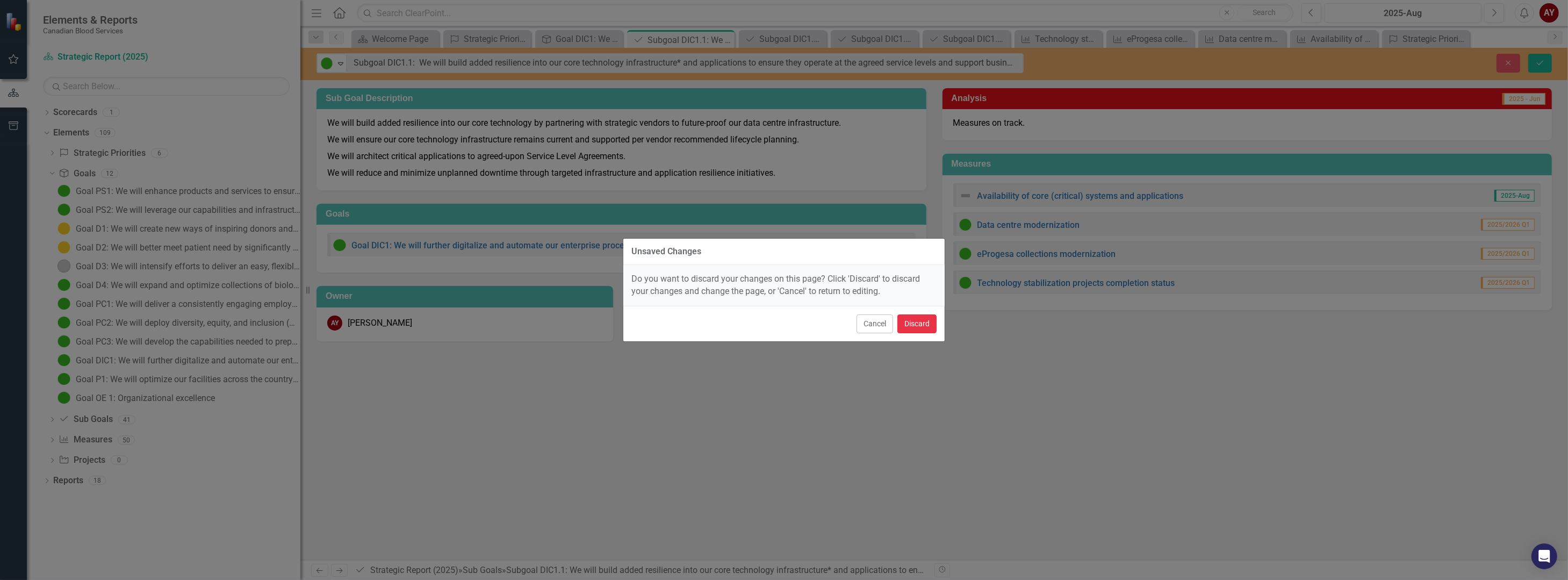
click at [916, 326] on button "Discard" at bounding box center [917, 323] width 39 height 19
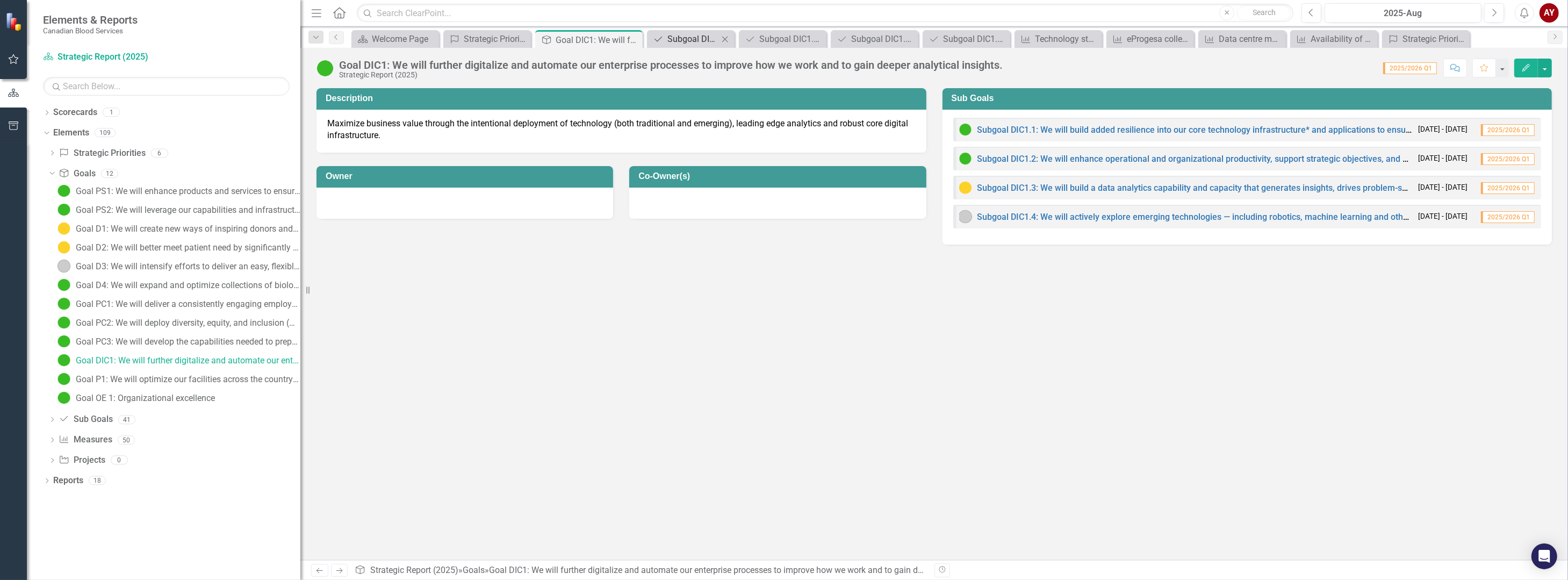
click at [695, 38] on div "Subgoal DIC1.1: We will build added resilience into our core technology infrast…" at bounding box center [693, 39] width 51 height 13
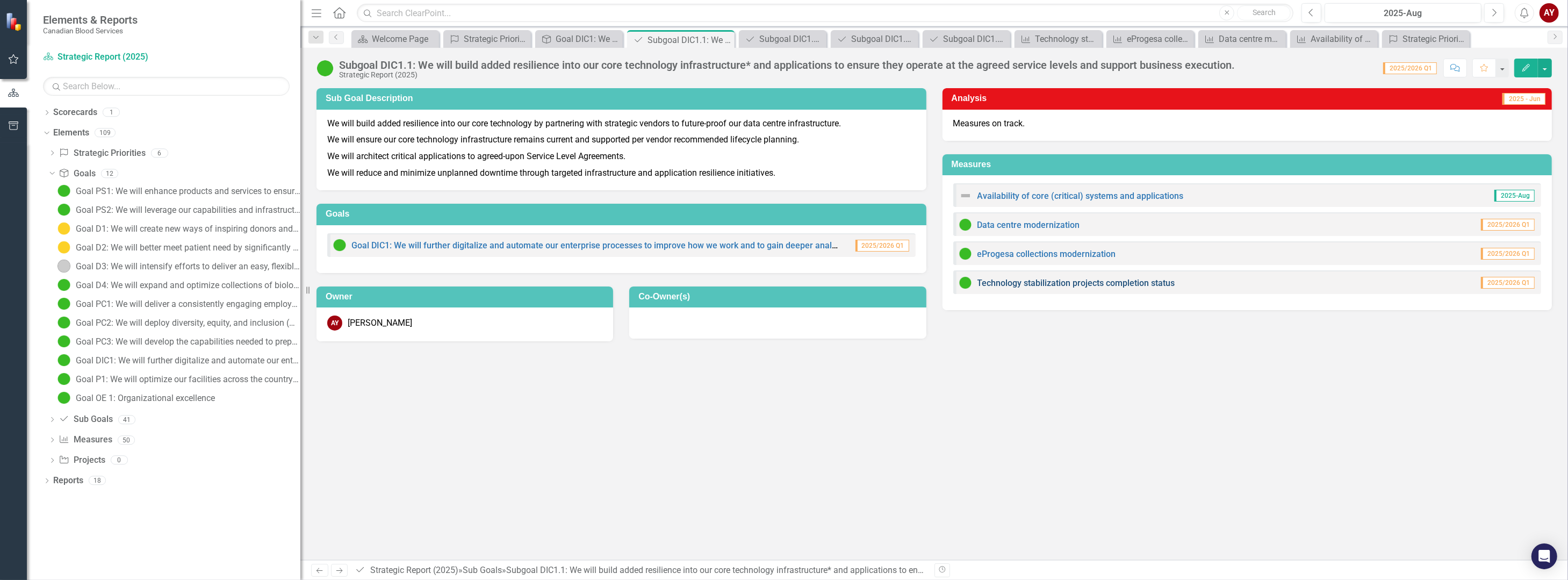
click at [1086, 285] on link "Technology stabilization projects completion status" at bounding box center [1076, 282] width 198 height 10
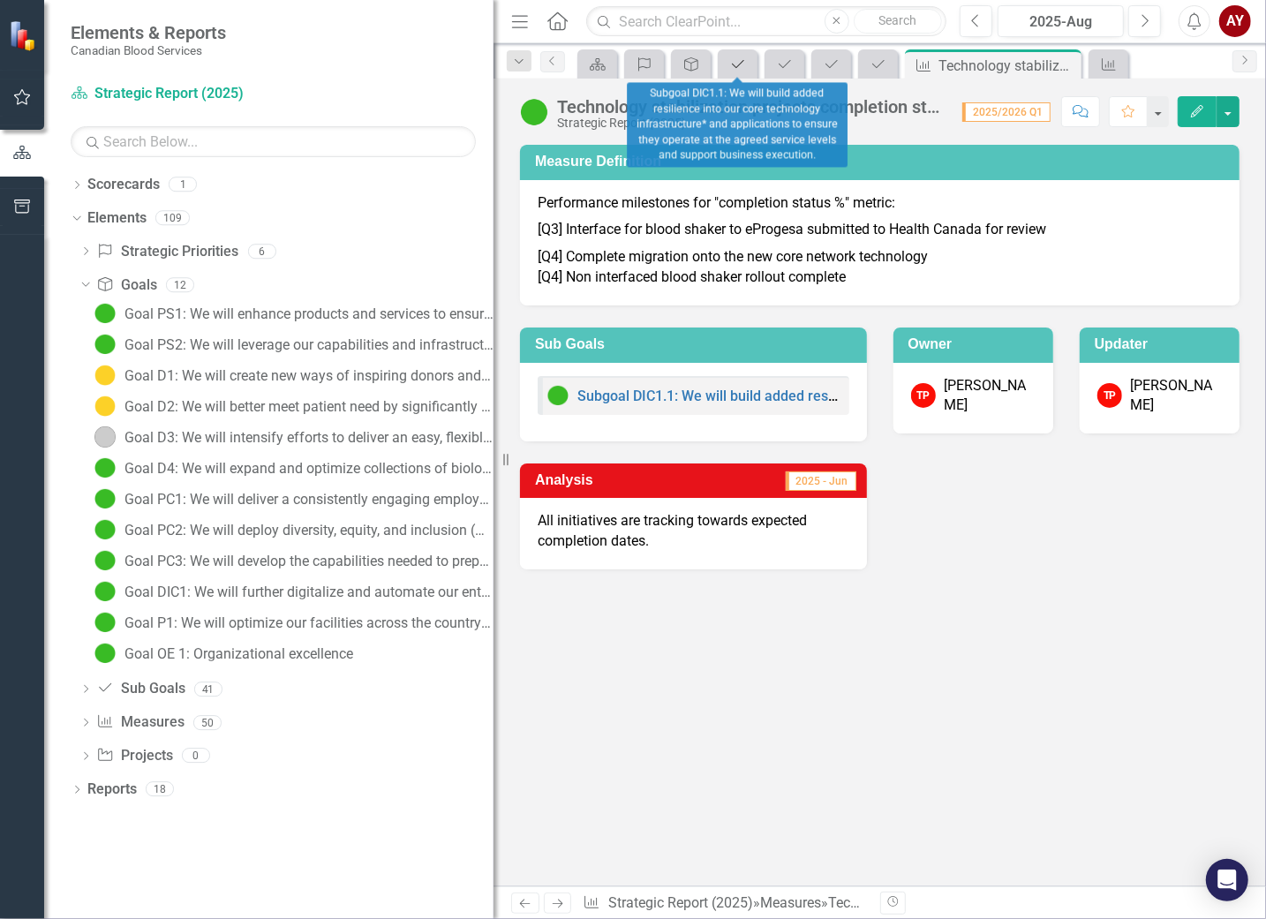
click at [730, 63] on icon "Sub Goals" at bounding box center [738, 64] width 18 height 14
